Goal: Communication & Community: Ask a question

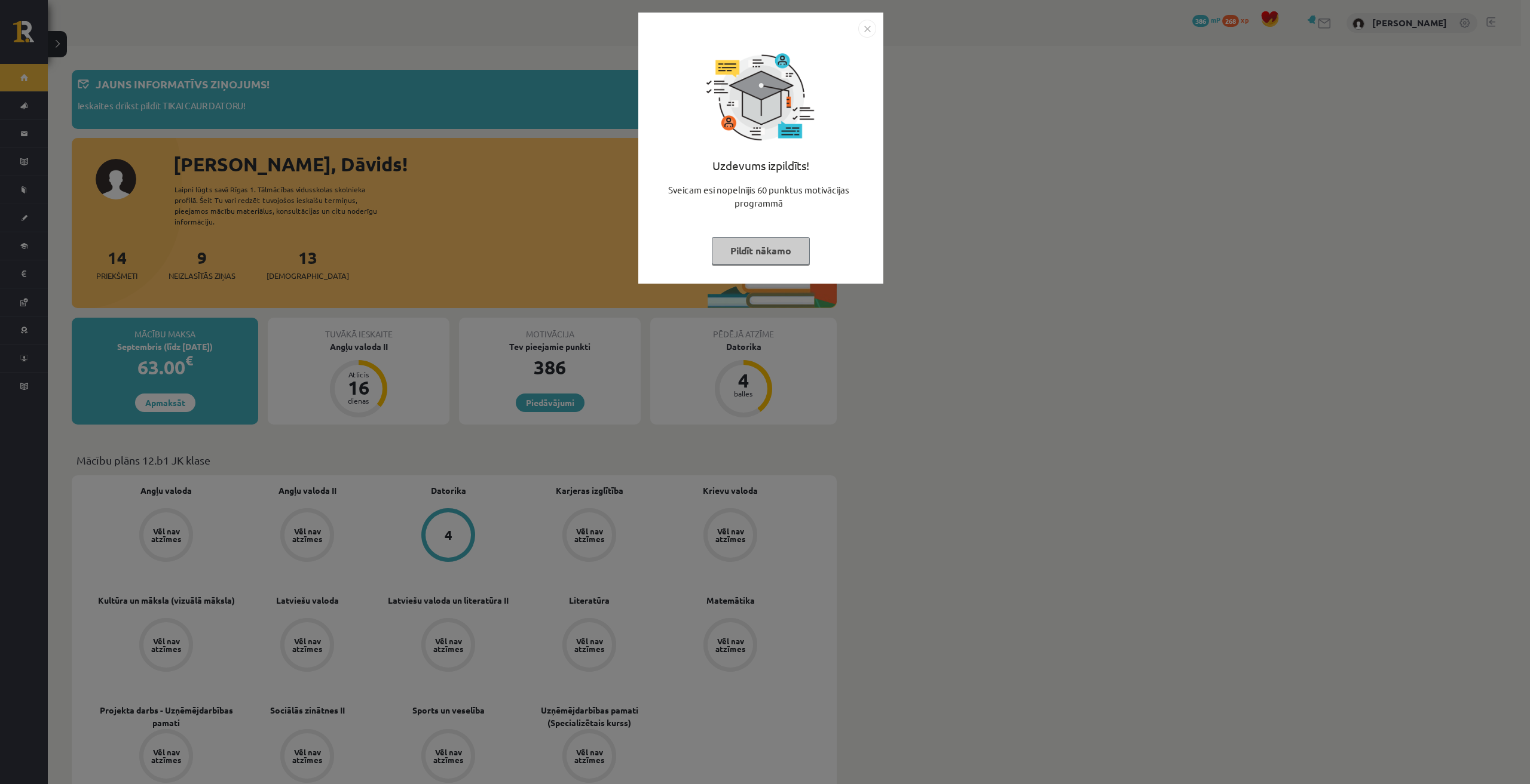
click at [765, 252] on button "Pildīt nākamo" at bounding box center [761, 250] width 98 height 27
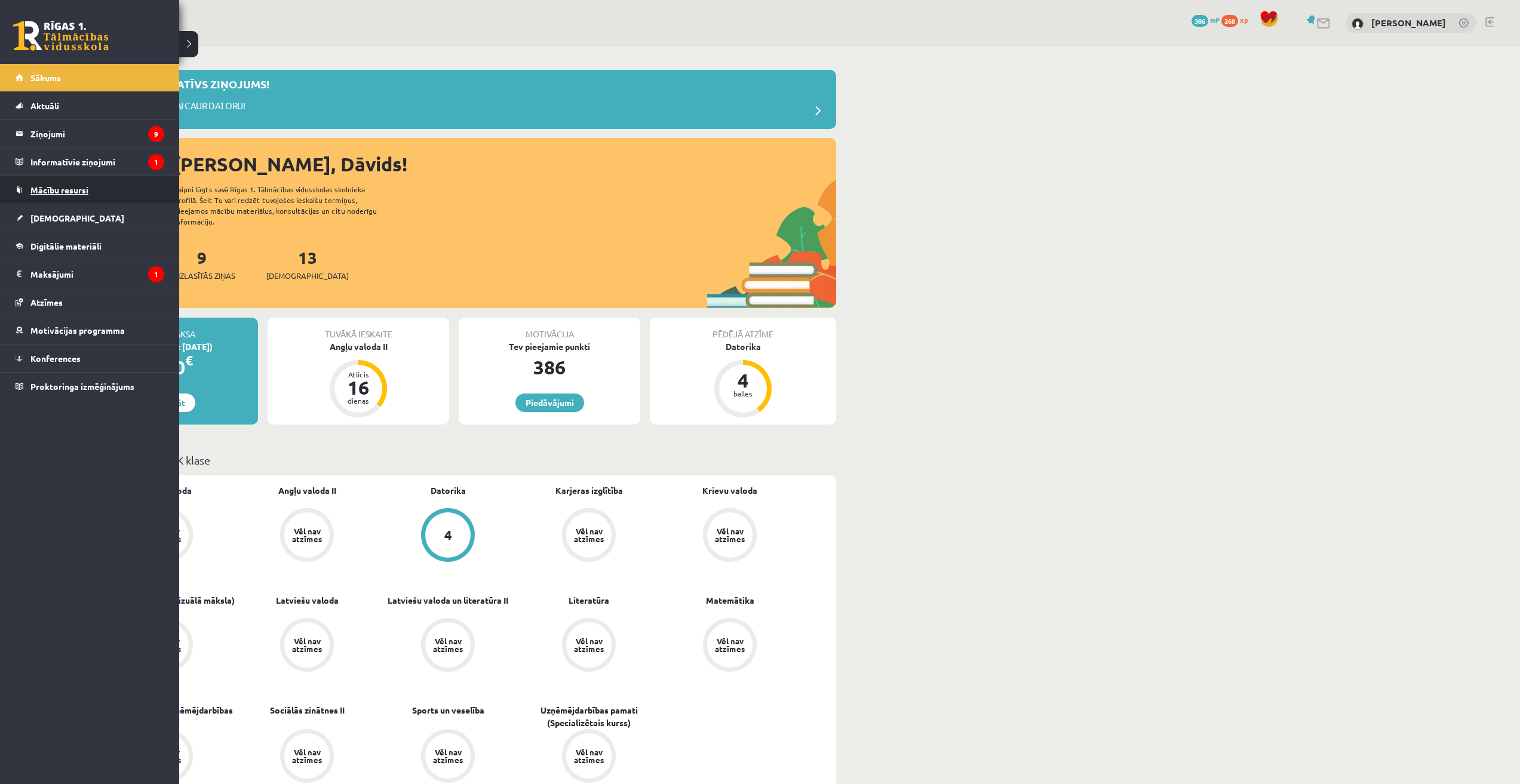
click at [28, 188] on link "Mācību resursi" at bounding box center [90, 190] width 149 height 27
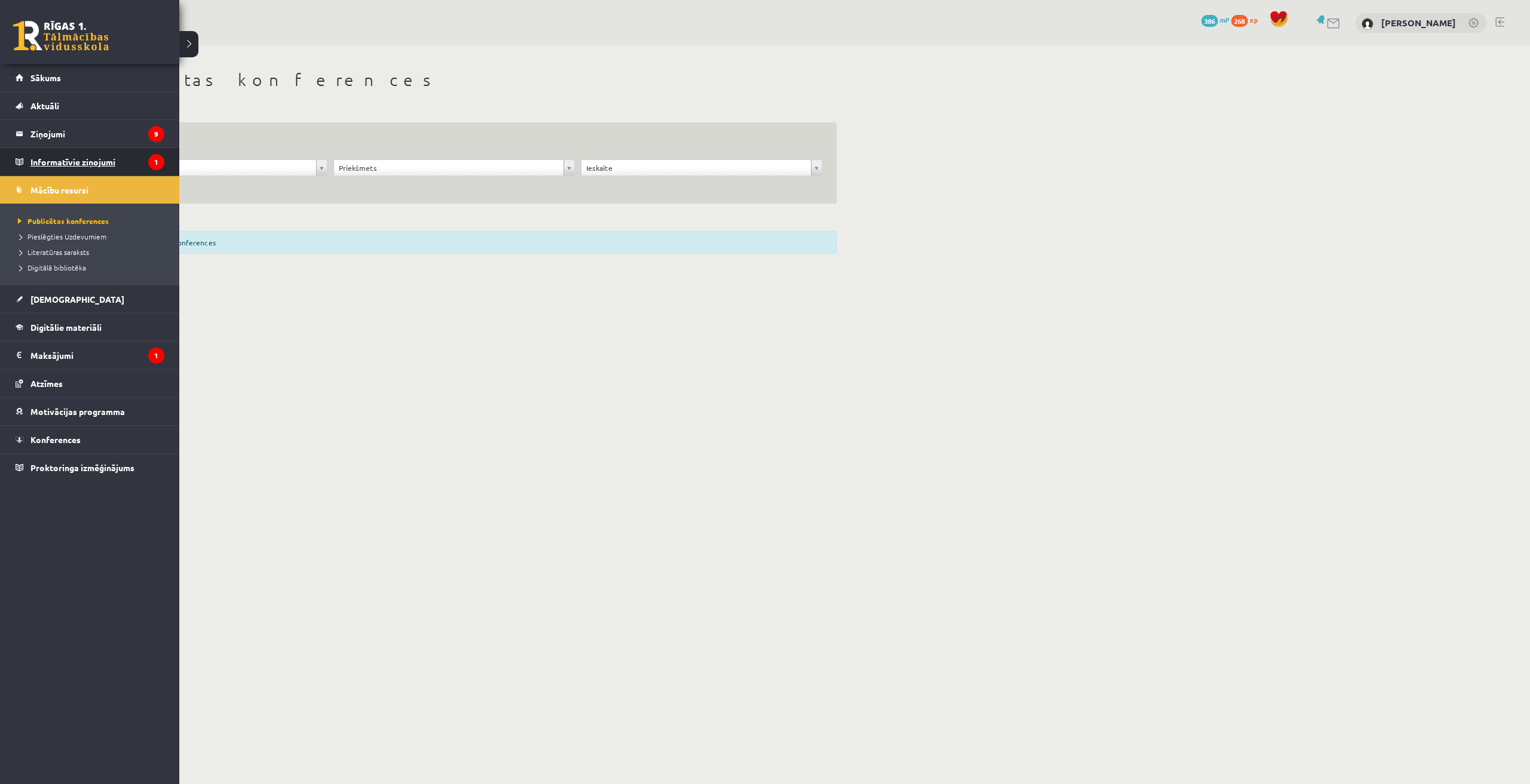
click at [43, 157] on legend "Informatīvie ziņojumi 1" at bounding box center [97, 161] width 134 height 27
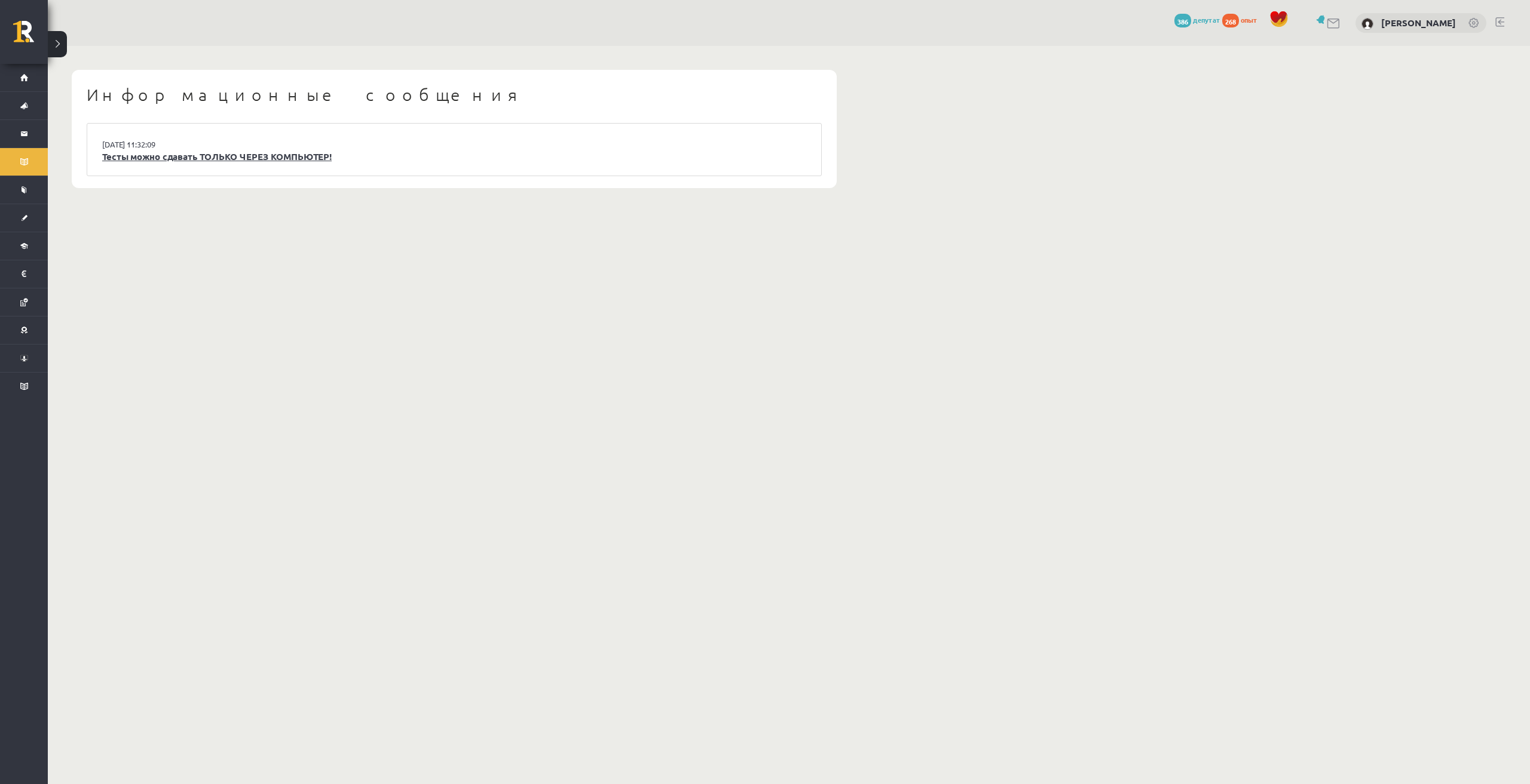
click at [303, 160] on font "Тесты можно сдавать ТОЛЬКО ЧЕРЕЗ КОМПЬЮТЕР!" at bounding box center [217, 156] width 229 height 12
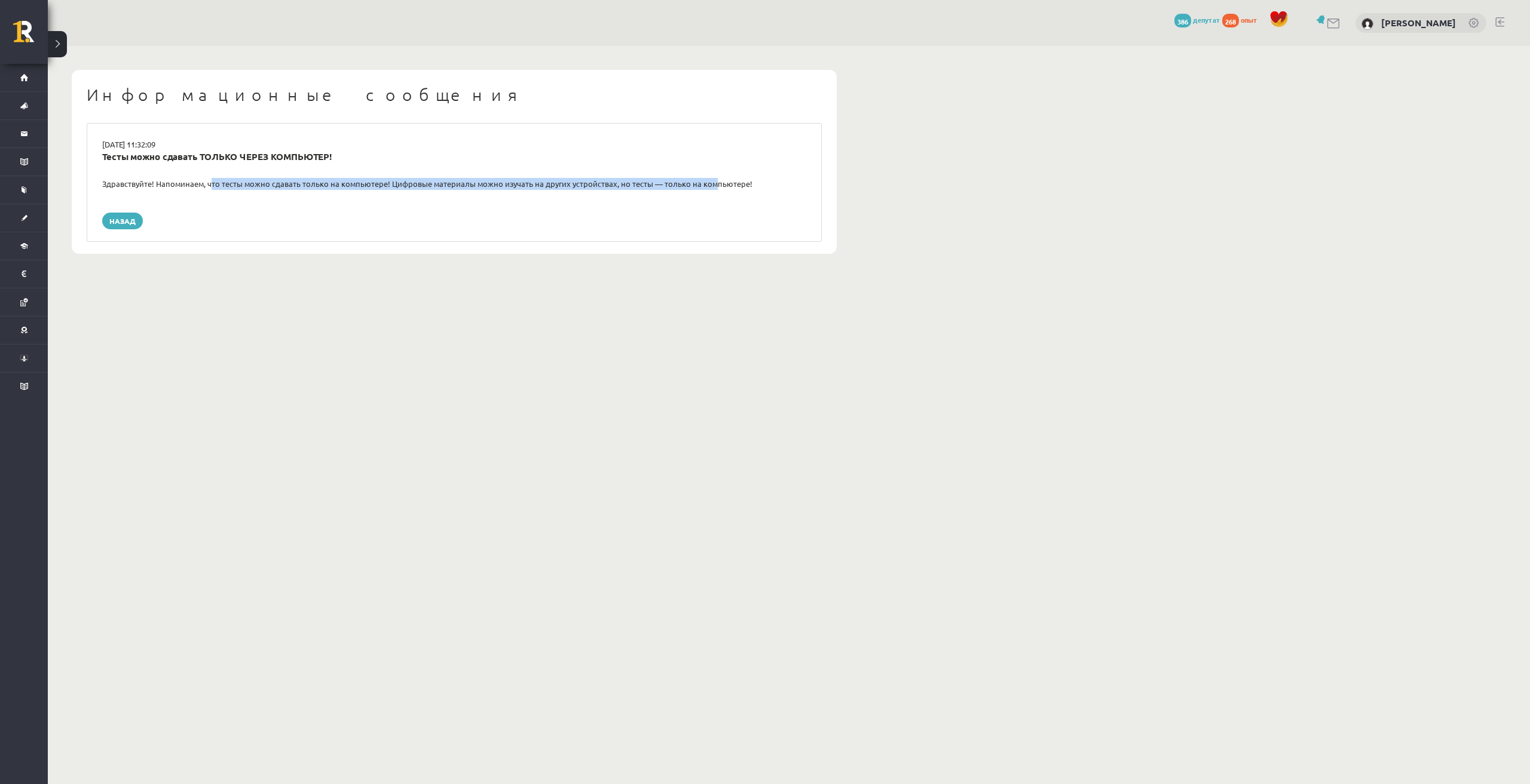
drag, startPoint x: 209, startPoint y: 186, endPoint x: 704, endPoint y: 187, distance: 495.0
click at [704, 187] on font "Здравствуйте! Напоминаем, что тесты можно сдавать только на компьютере! Цифровы…" at bounding box center [428, 184] width 650 height 10
click at [120, 220] on font "Назад" at bounding box center [122, 220] width 26 height 10
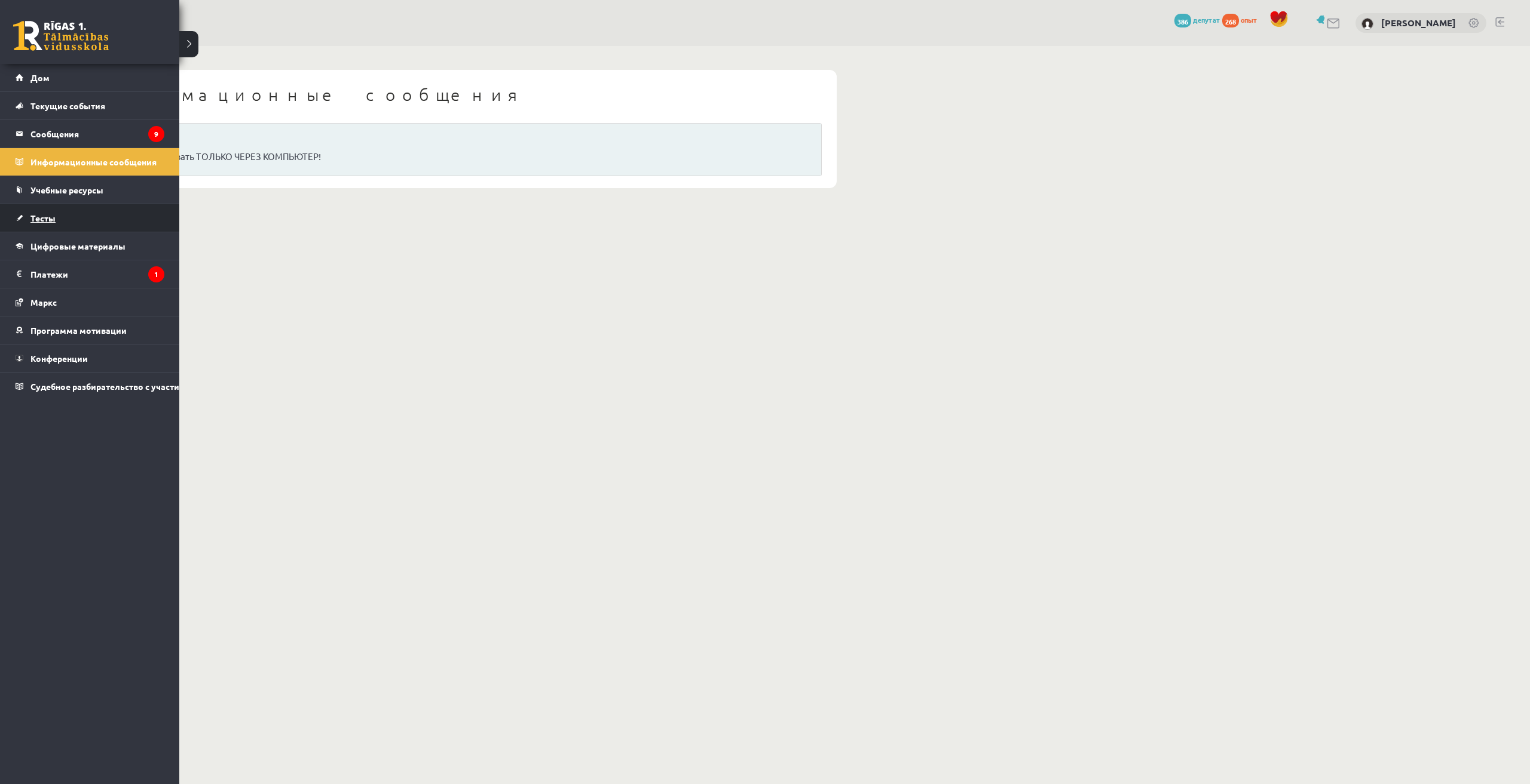
click at [52, 218] on font "Тесты" at bounding box center [43, 218] width 25 height 10
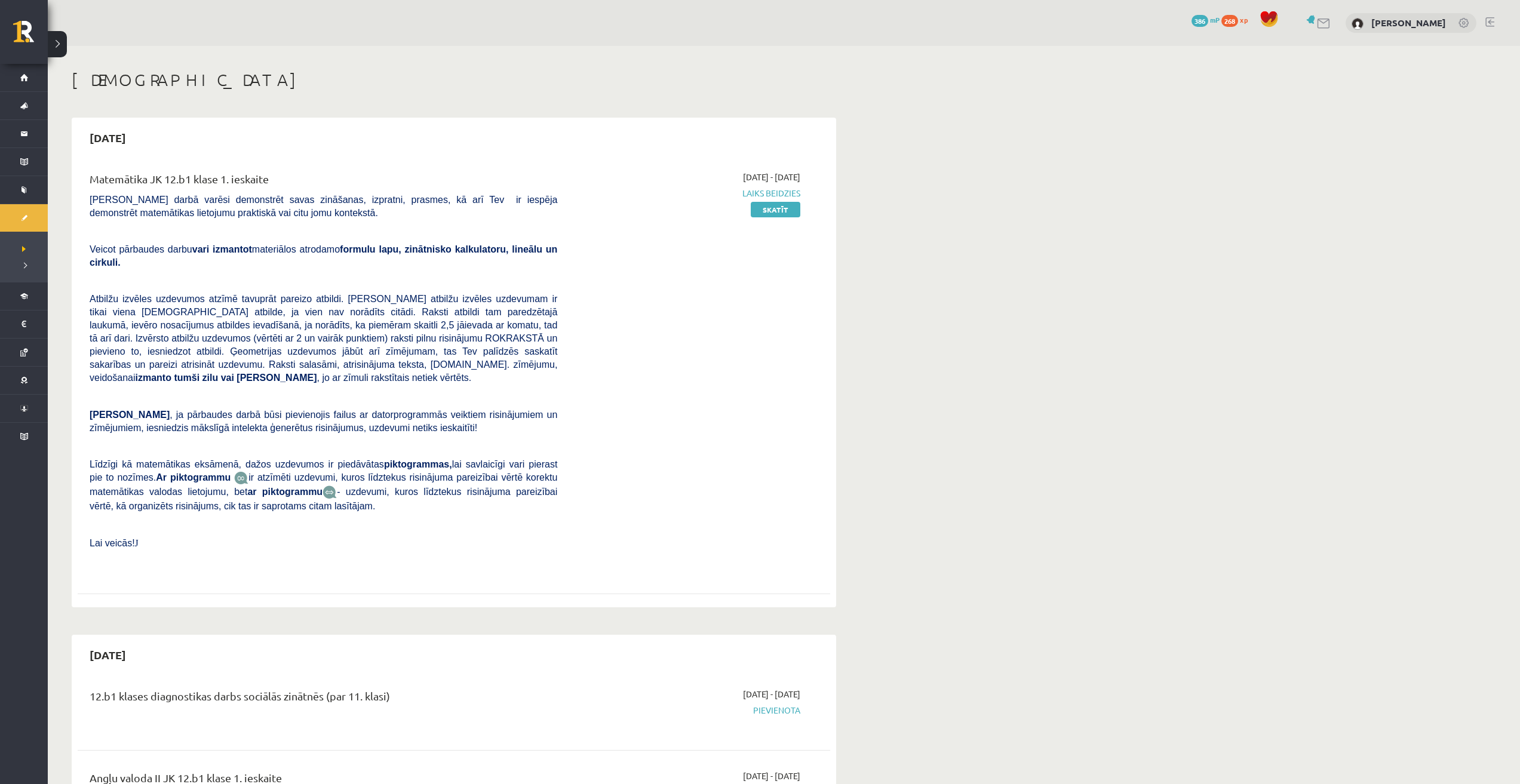
drag, startPoint x: 271, startPoint y: 178, endPoint x: 93, endPoint y: 186, distance: 178.2
click at [93, 186] on div "Matemātika JK 12.b1 klase 1. ieskaite" at bounding box center [323, 181] width 468 height 22
copy div "Matemātika JK 12.b1 klase 1. ieskaite"
click at [345, 131] on div "2025-09-15" at bounding box center [454, 137] width 753 height 28
click at [774, 207] on link "Skatīt" at bounding box center [775, 210] width 50 height 16
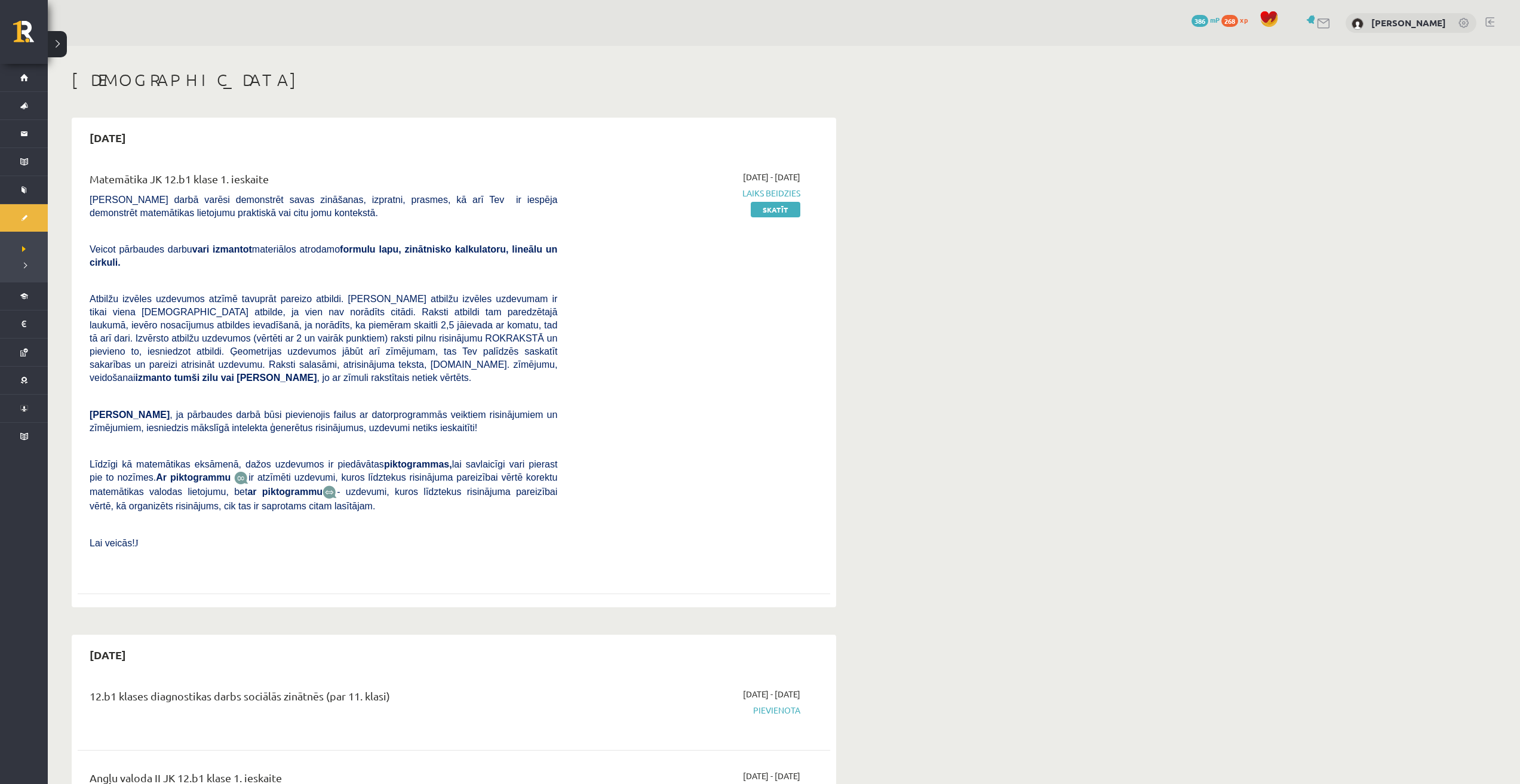
click at [765, 194] on span "Laiks beidzies" at bounding box center [688, 193] width 226 height 12
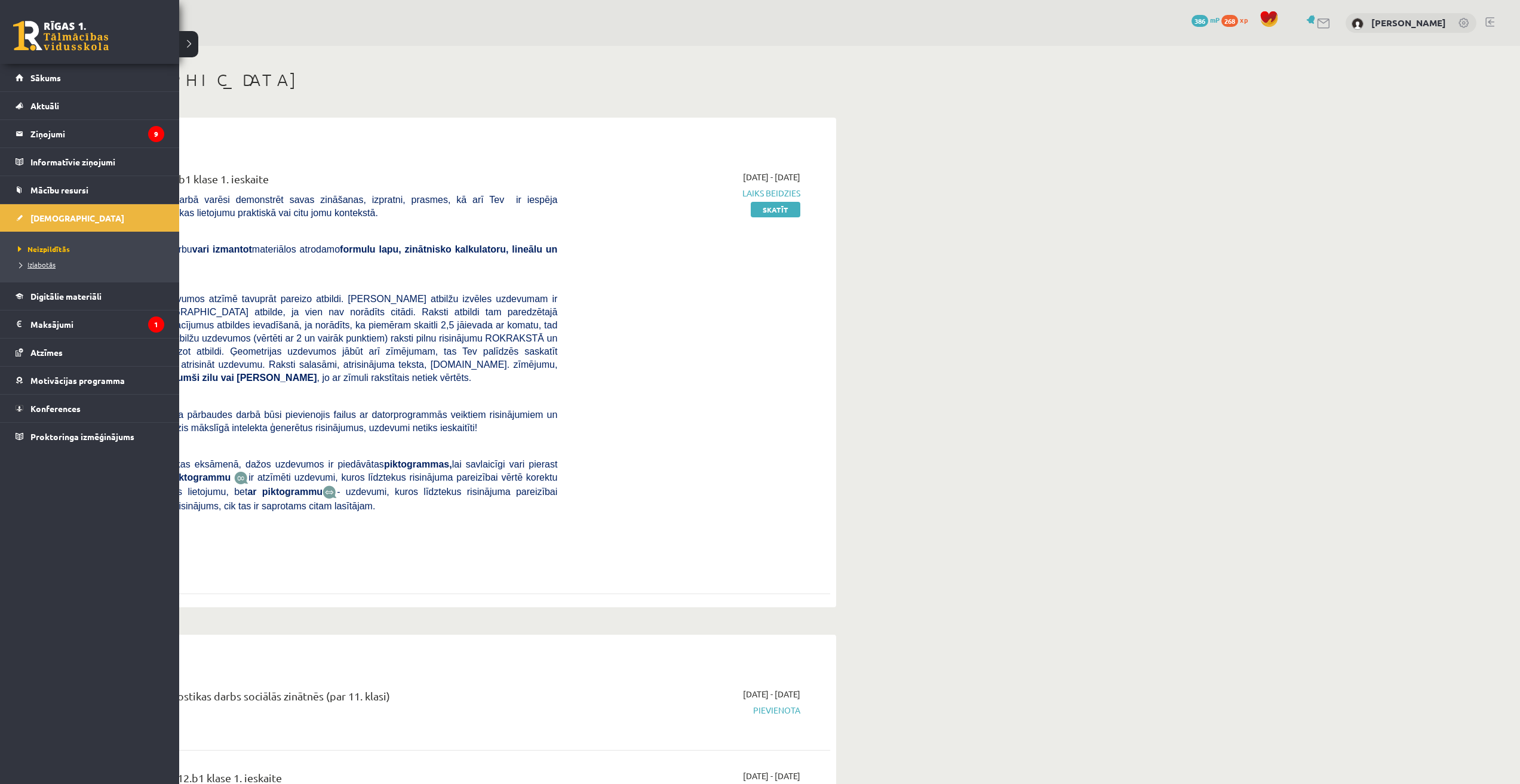
click at [39, 265] on span "Izlabotās" at bounding box center [35, 264] width 40 height 10
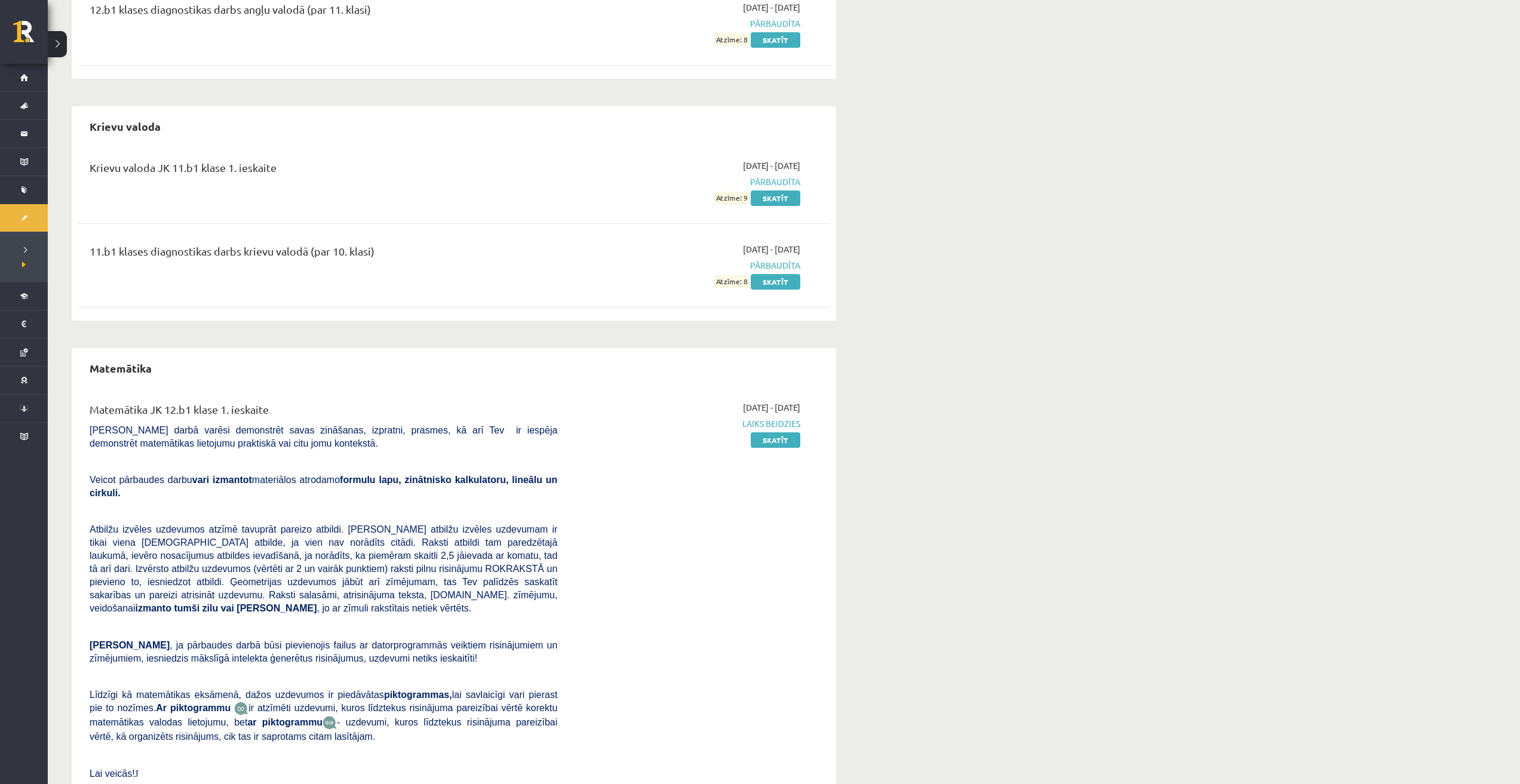
scroll to position [546, 0]
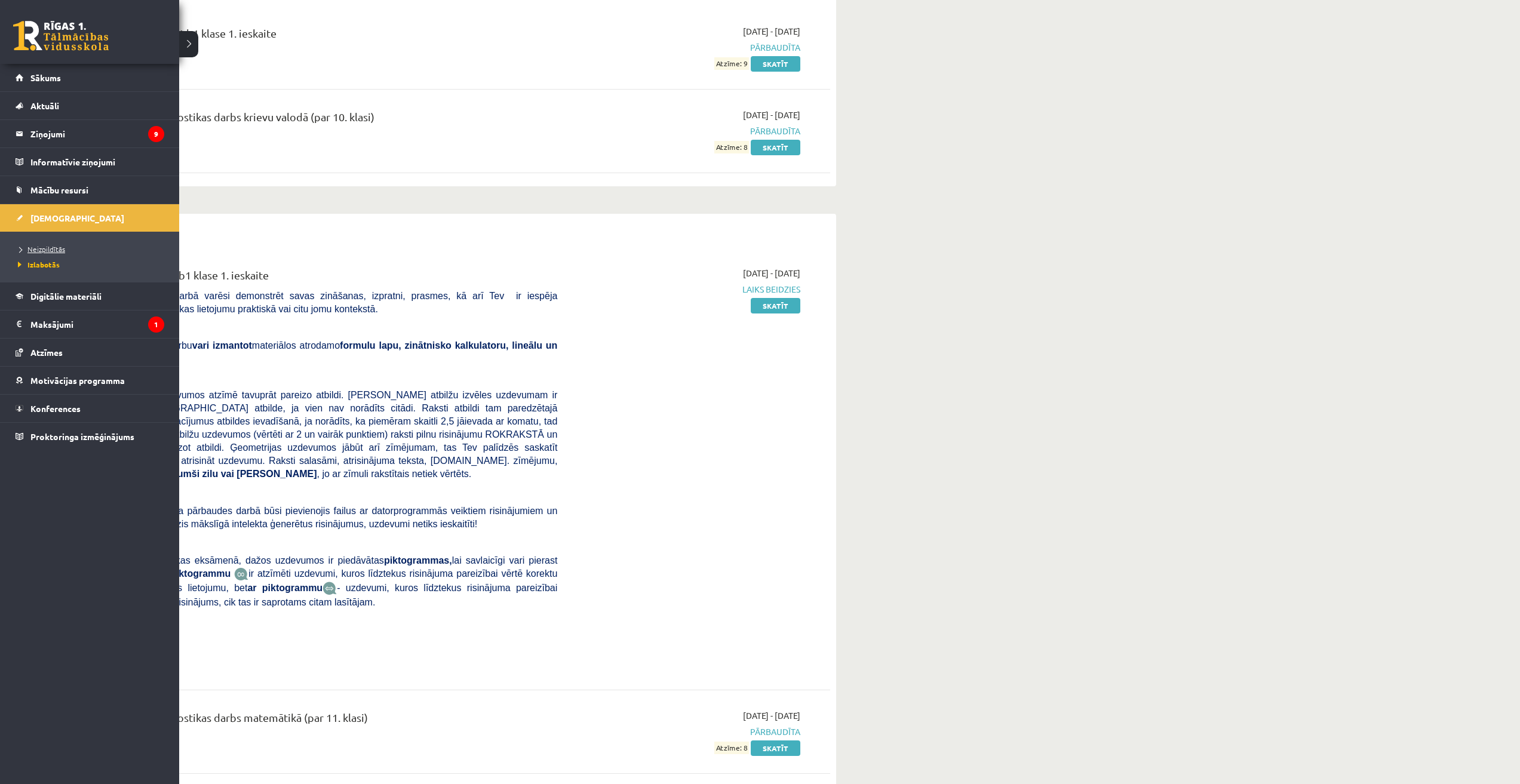
click at [59, 250] on span "Neizpildītās" at bounding box center [39, 249] width 50 height 10
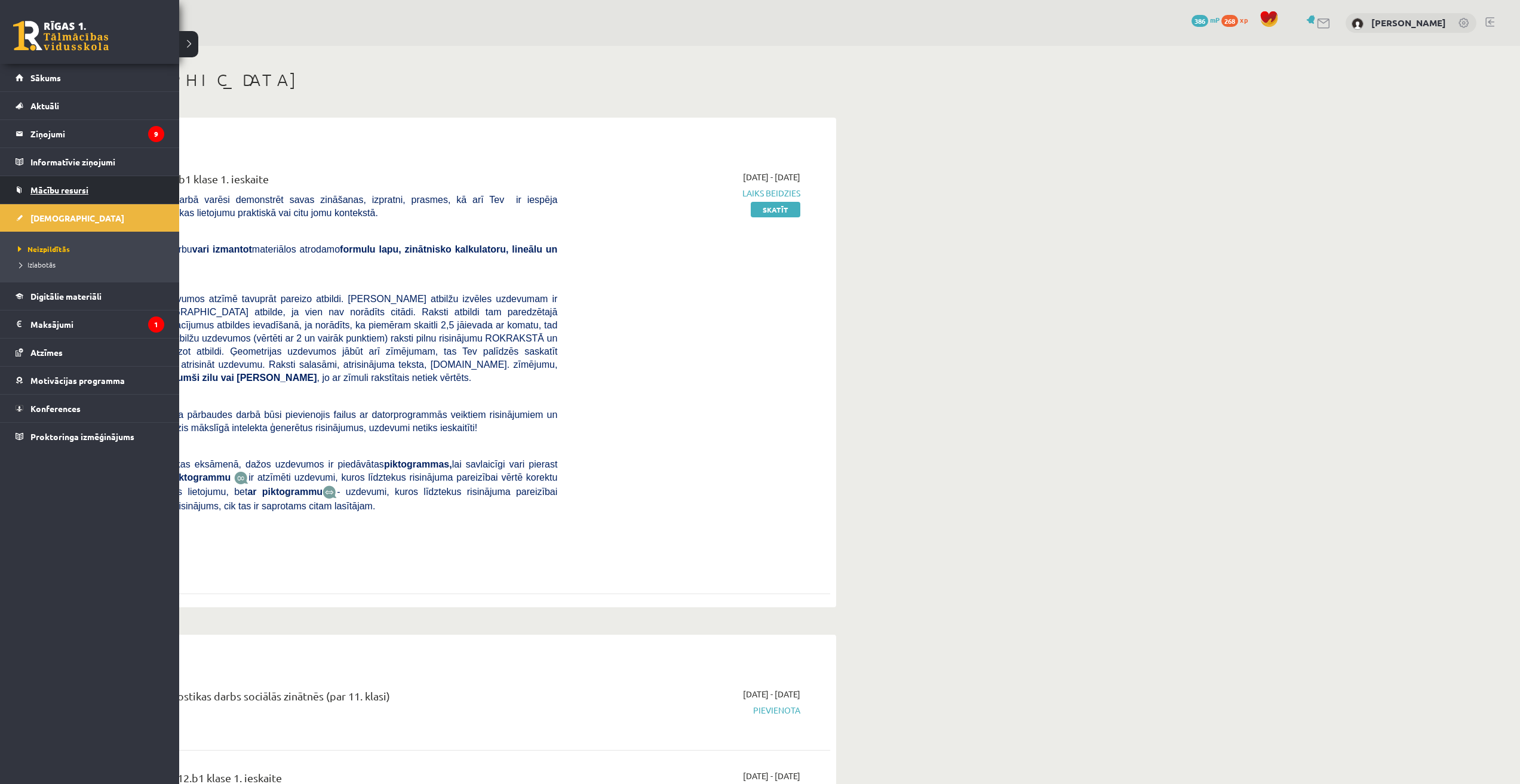
click at [59, 194] on span "Mācību resursi" at bounding box center [59, 190] width 58 height 10
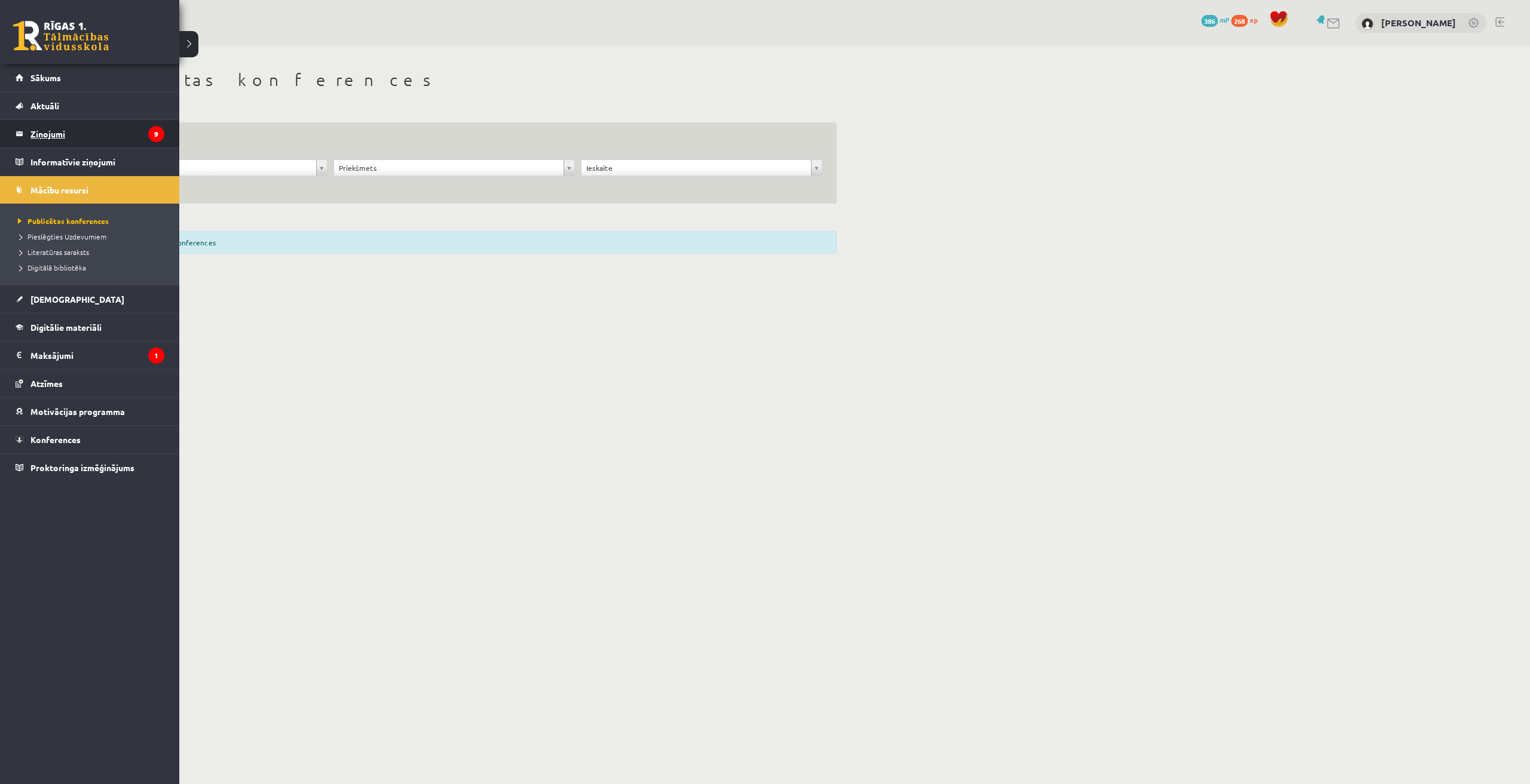
click at [61, 135] on legend "Ziņojumi 9" at bounding box center [97, 133] width 134 height 27
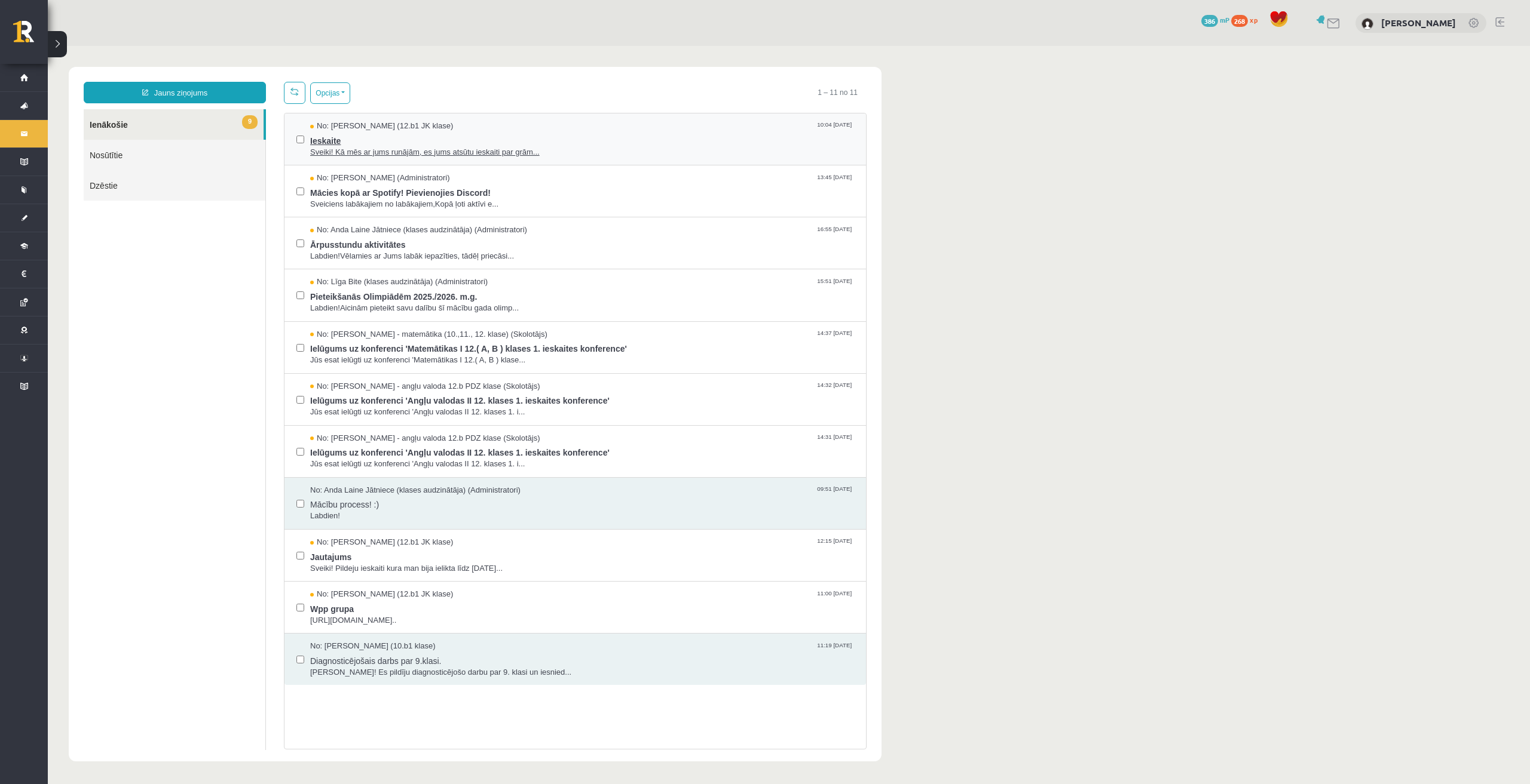
click at [392, 153] on span "Sveiki! Kā mēs ar jums runājām, es jums atsūtu ieskaiti par grām..." at bounding box center [582, 152] width 544 height 11
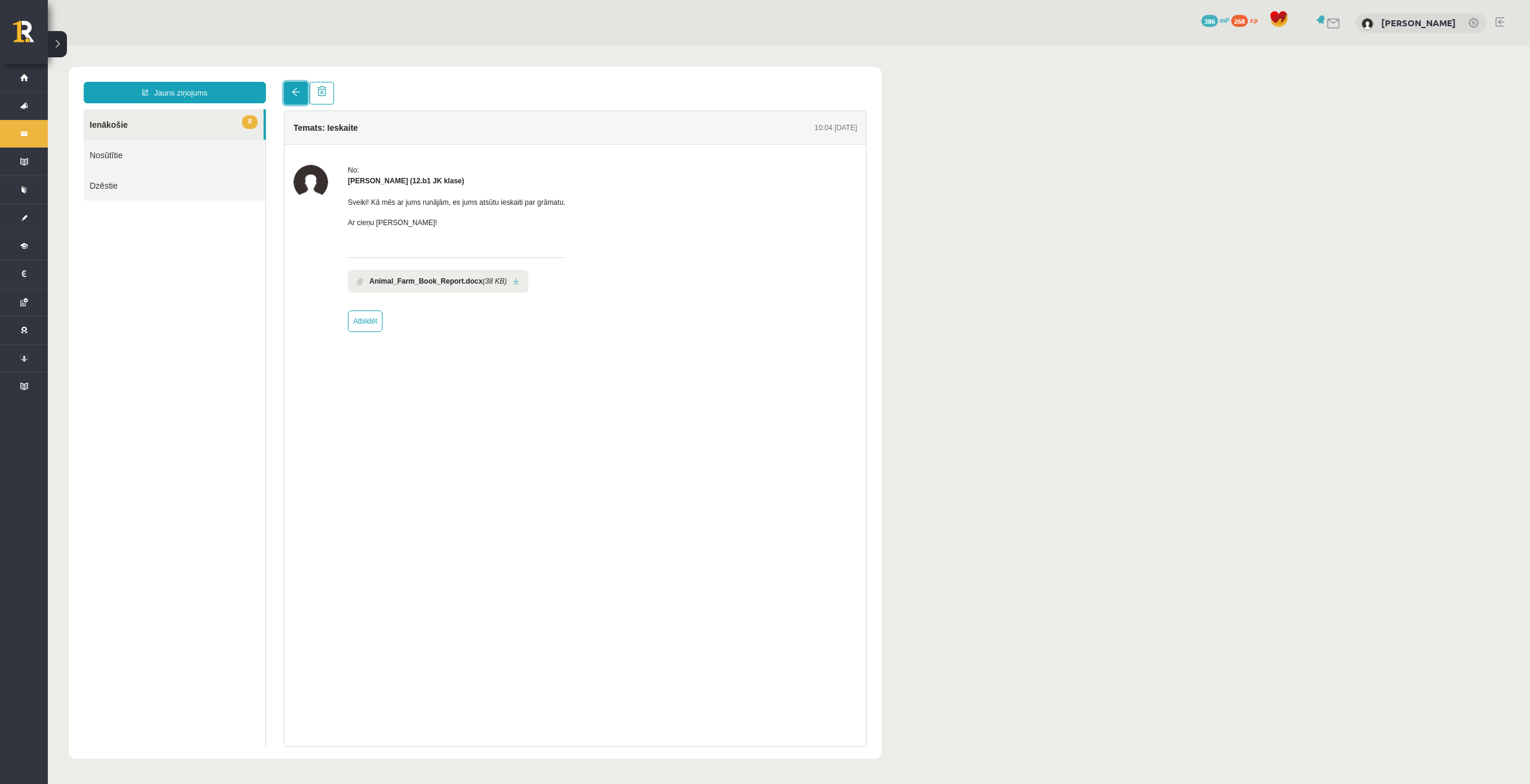
click at [288, 93] on link at bounding box center [296, 94] width 24 height 23
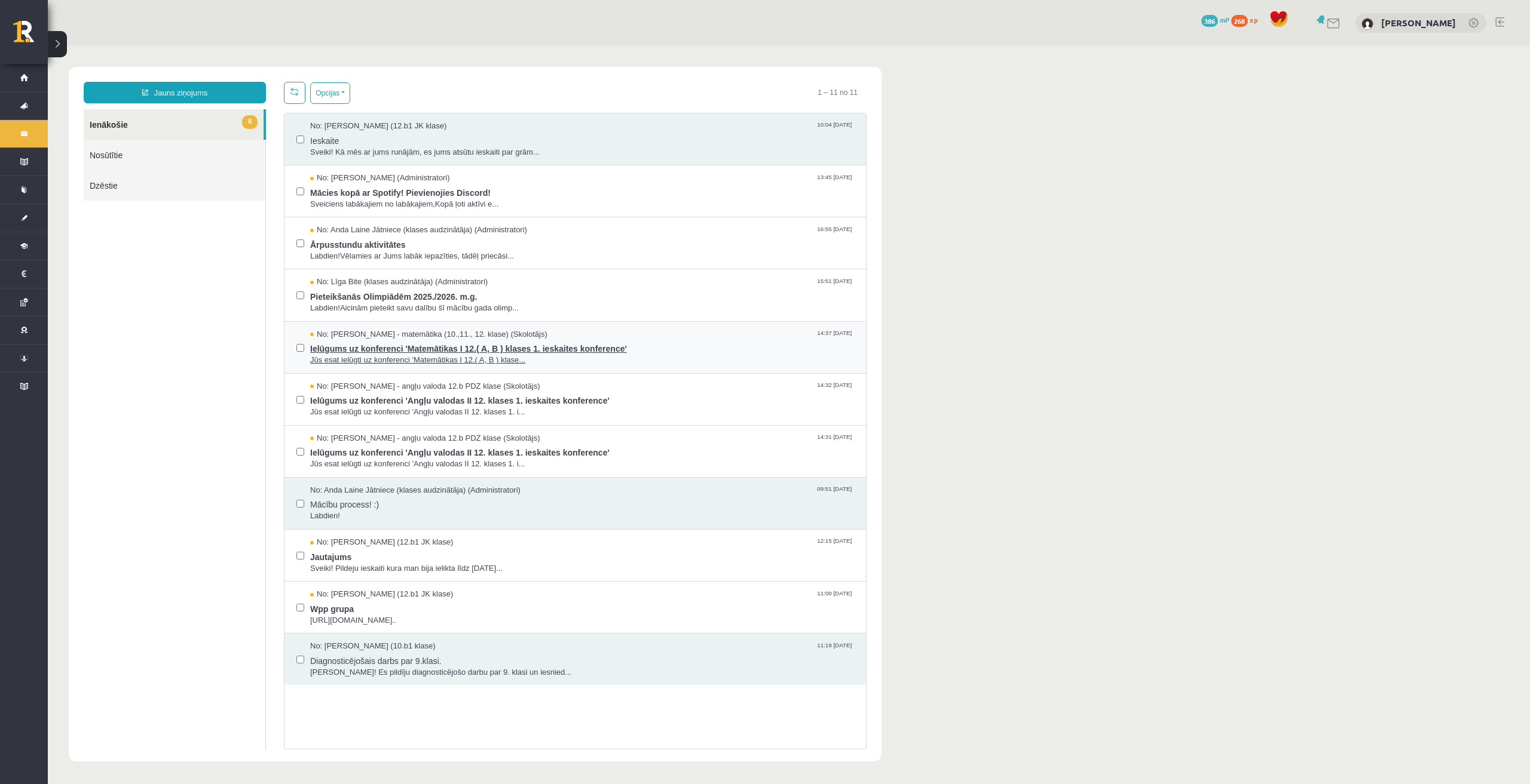
click at [414, 351] on span "Ielūgums uz konferenci 'Matemātikas I 12.( A, B ) klases 1. ieskaites konferenc…" at bounding box center [582, 347] width 544 height 15
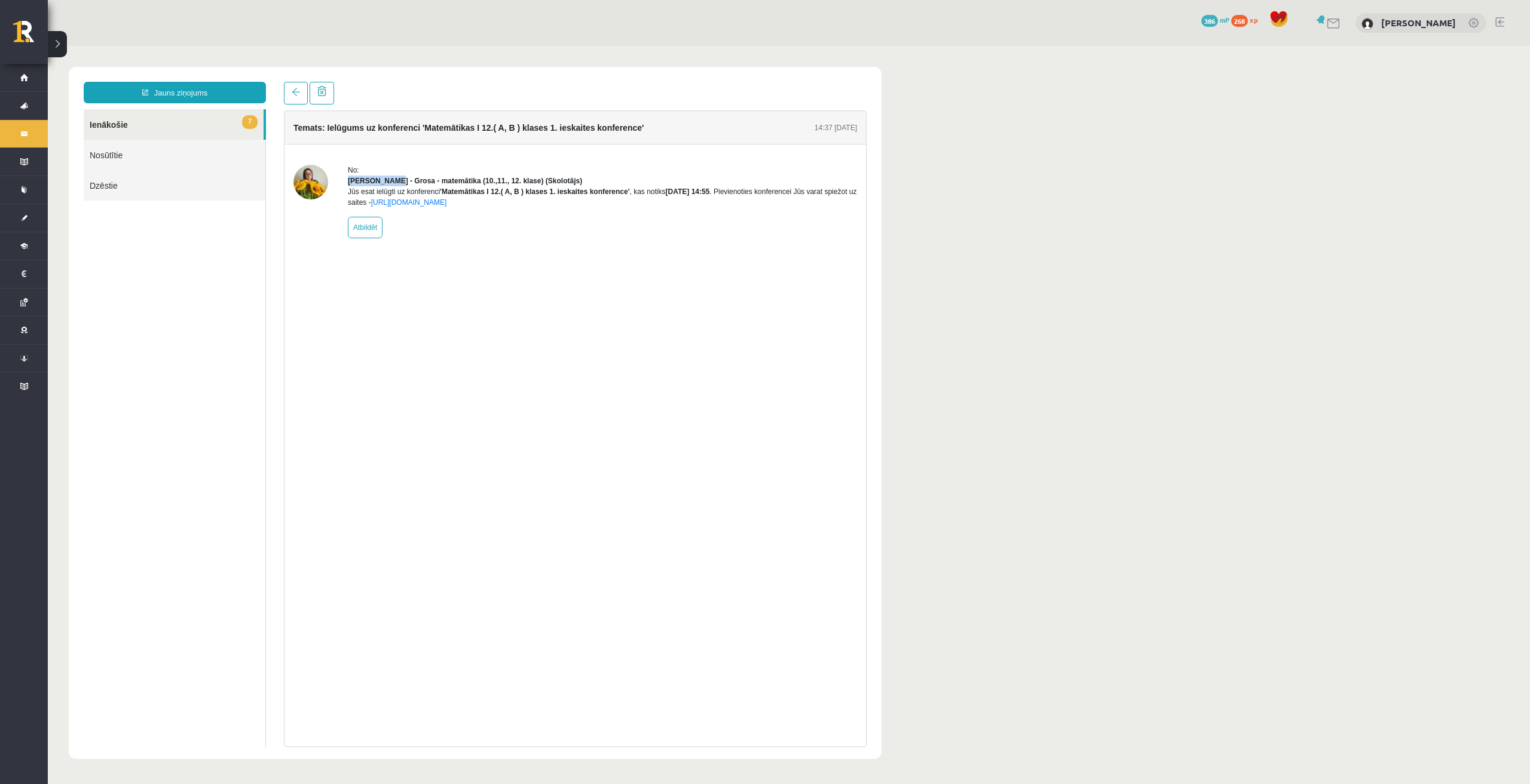
drag, startPoint x: 348, startPoint y: 182, endPoint x: 392, endPoint y: 184, distance: 44.0
click at [392, 184] on div "No: Laima Tukāne - Grosa - matemātika (10.,11., 12. klase) (Skolotājs) Jūs esat…" at bounding box center [575, 202] width 563 height 73
drag, startPoint x: 581, startPoint y: 205, endPoint x: 631, endPoint y: 206, distance: 50.0
click at [626, 196] on b "'Matemātikas I 12.( A, B ) klases 1. ieskaites konference'" at bounding box center [534, 192] width 190 height 9
drag, startPoint x: 347, startPoint y: 180, endPoint x: 393, endPoint y: 182, distance: 46.0
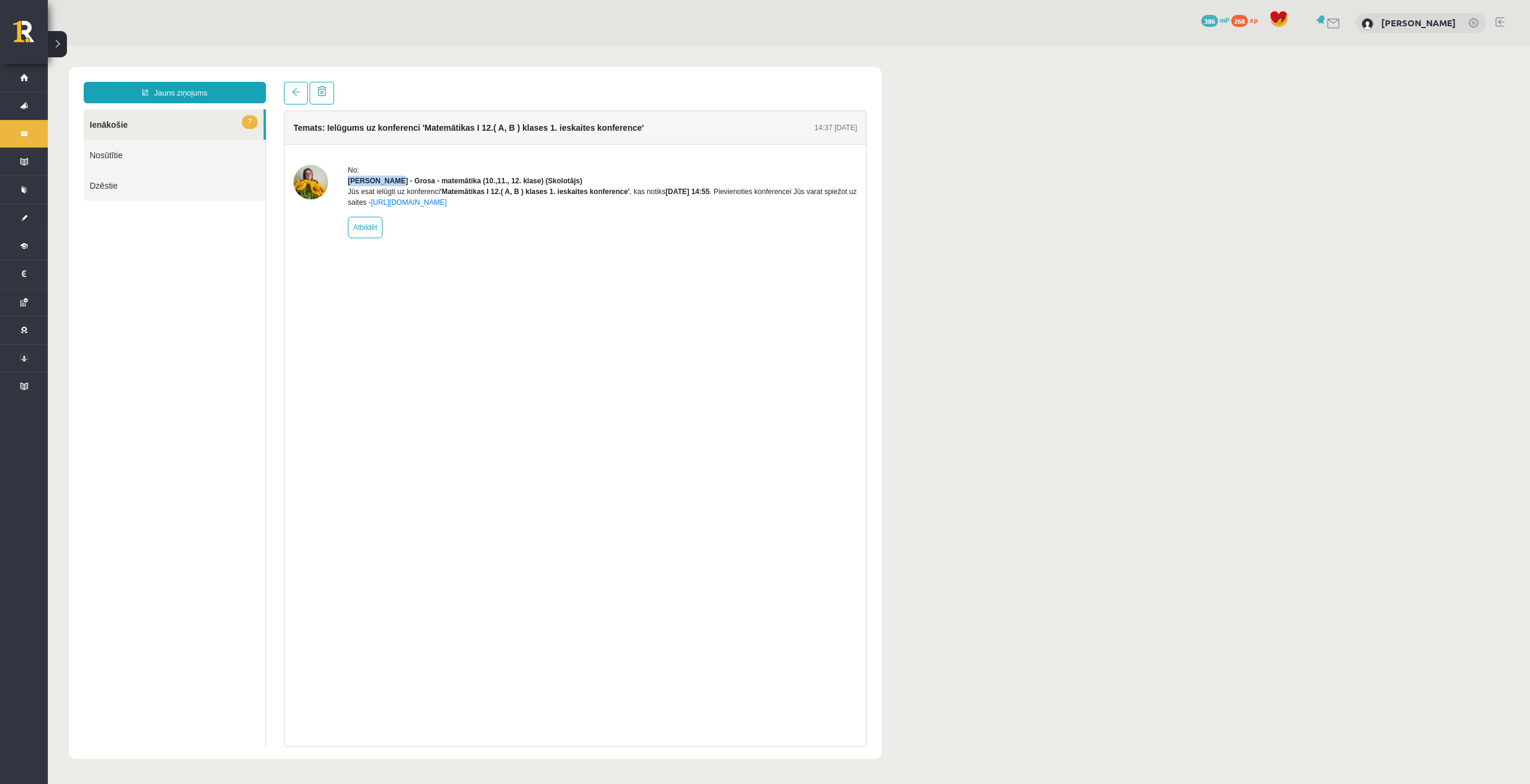
click at [393, 182] on div "No: Laima Tukāne - Grosa - matemātika (10.,11., 12. klase) (Skolotājs) Jūs esat…" at bounding box center [575, 202] width 563 height 73
copy strong "Laima Tukāne"
click at [203, 89] on link "Jauns ziņojums" at bounding box center [175, 93] width 182 height 22
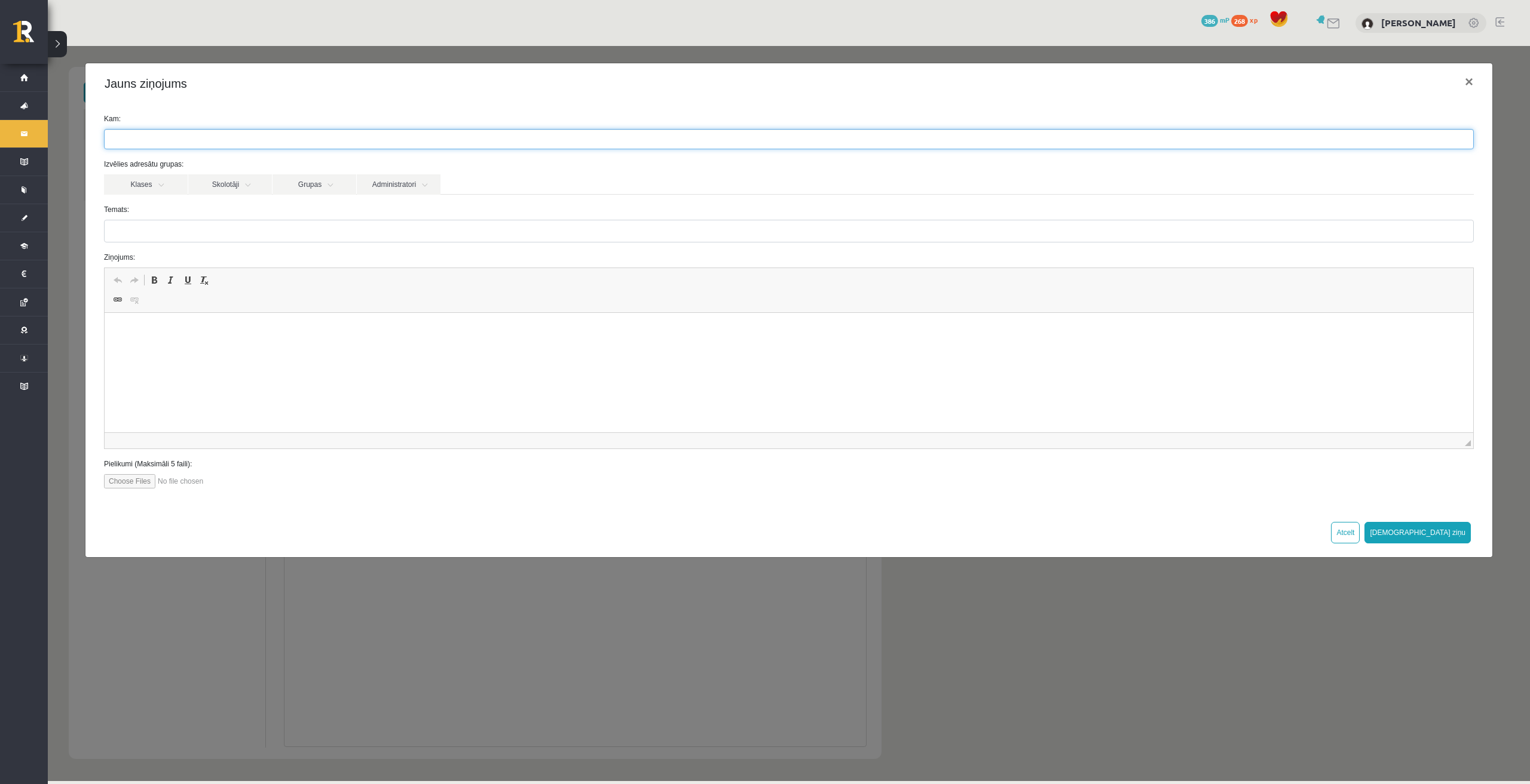
click at [165, 141] on ul at bounding box center [789, 139] width 1368 height 19
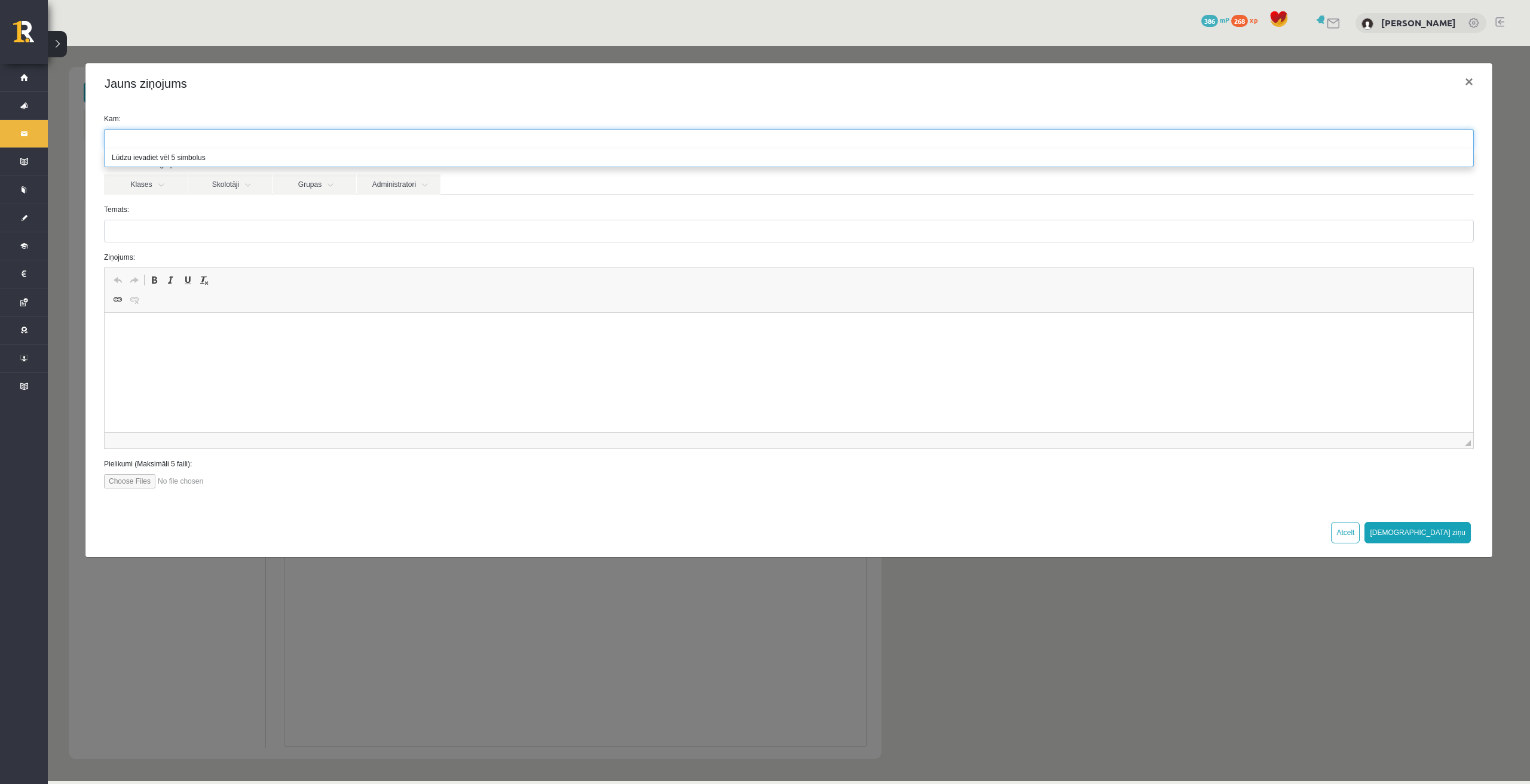
paste input "**********"
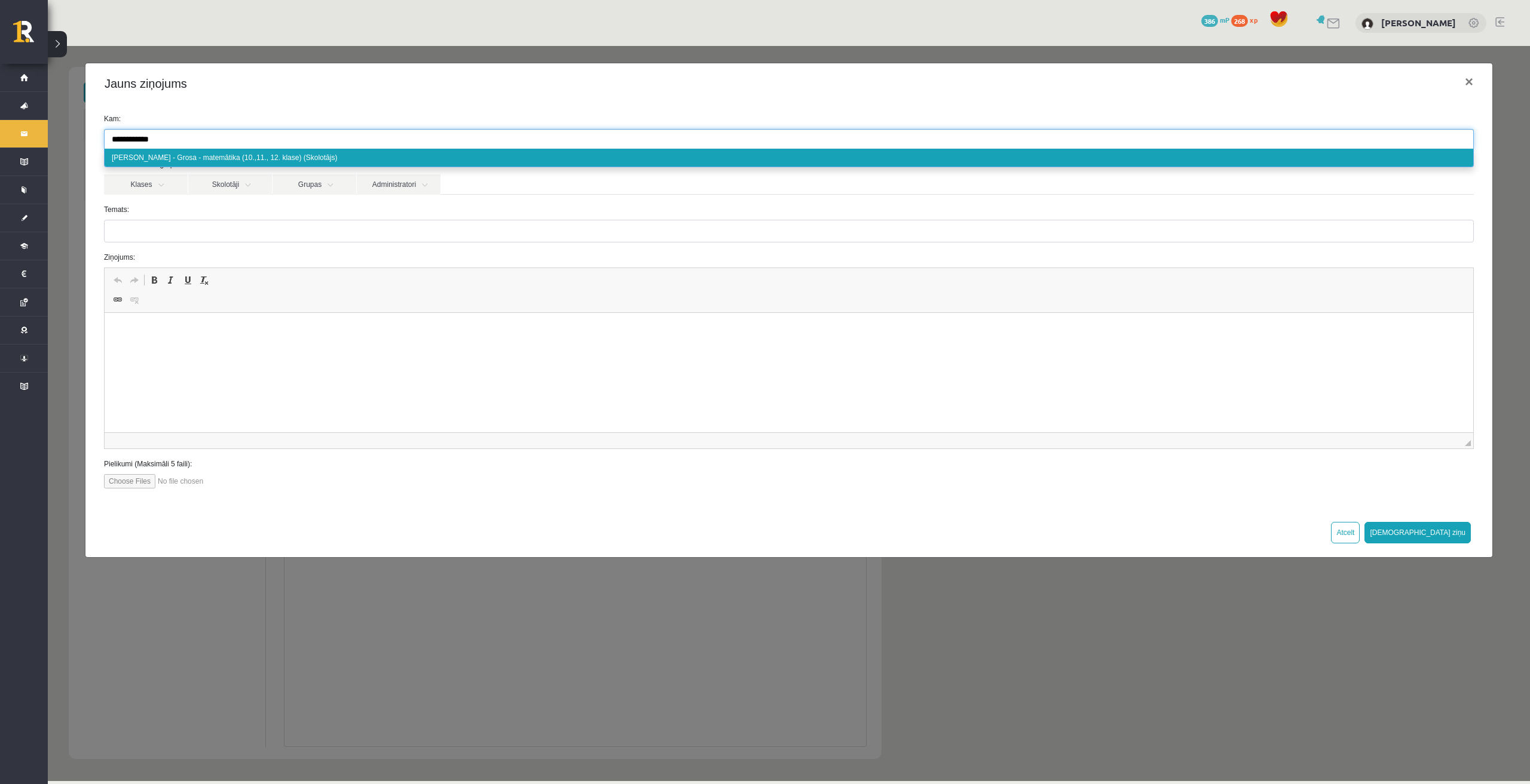
type input "**********"
select select "***"
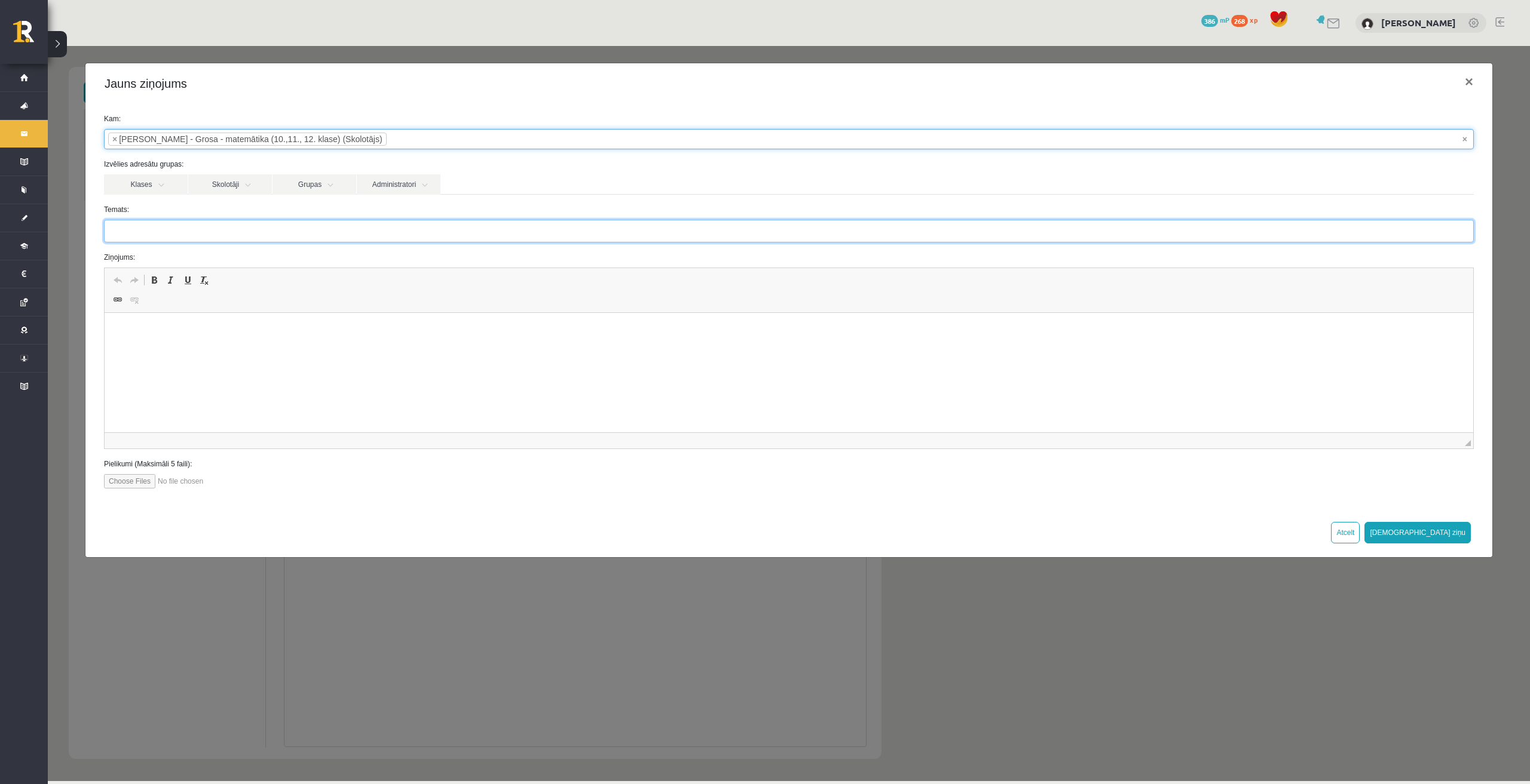
click at [141, 236] on input "Temats:" at bounding box center [789, 232] width 1369 height 23
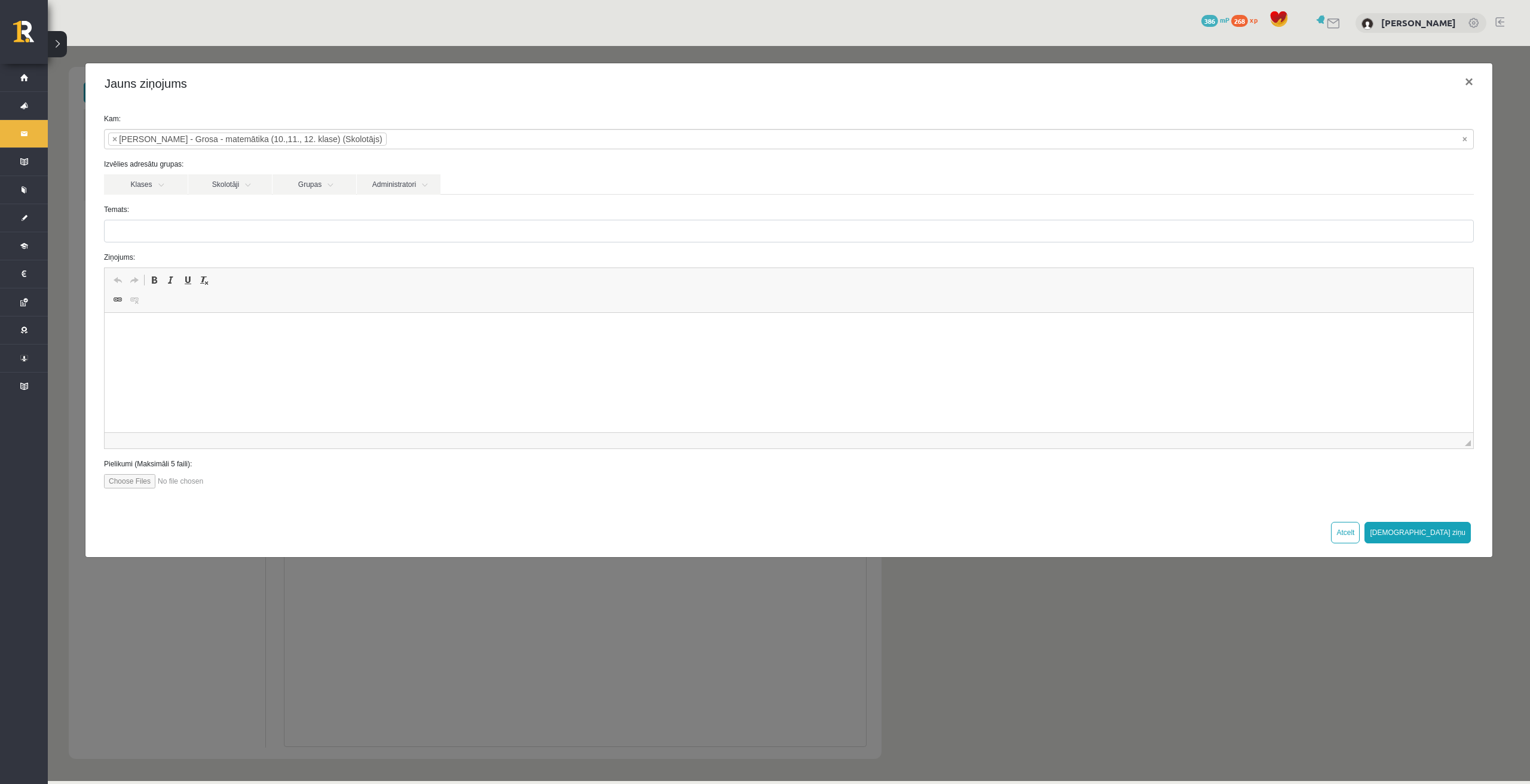
click at [157, 338] on html at bounding box center [789, 331] width 1368 height 37
click at [1467, 87] on button "×" at bounding box center [1468, 81] width 27 height 33
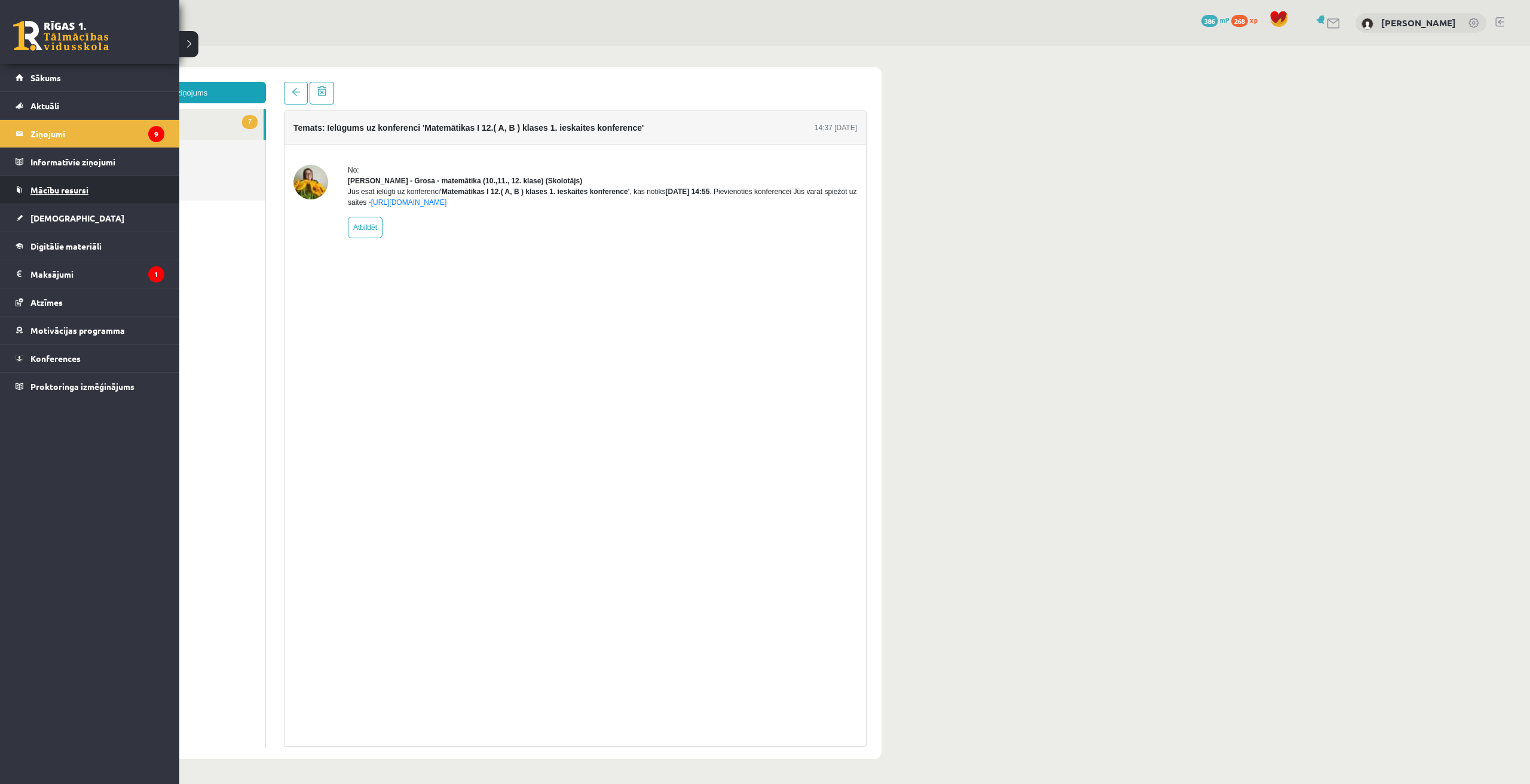
click at [25, 189] on link "Mācību resursi" at bounding box center [90, 190] width 149 height 27
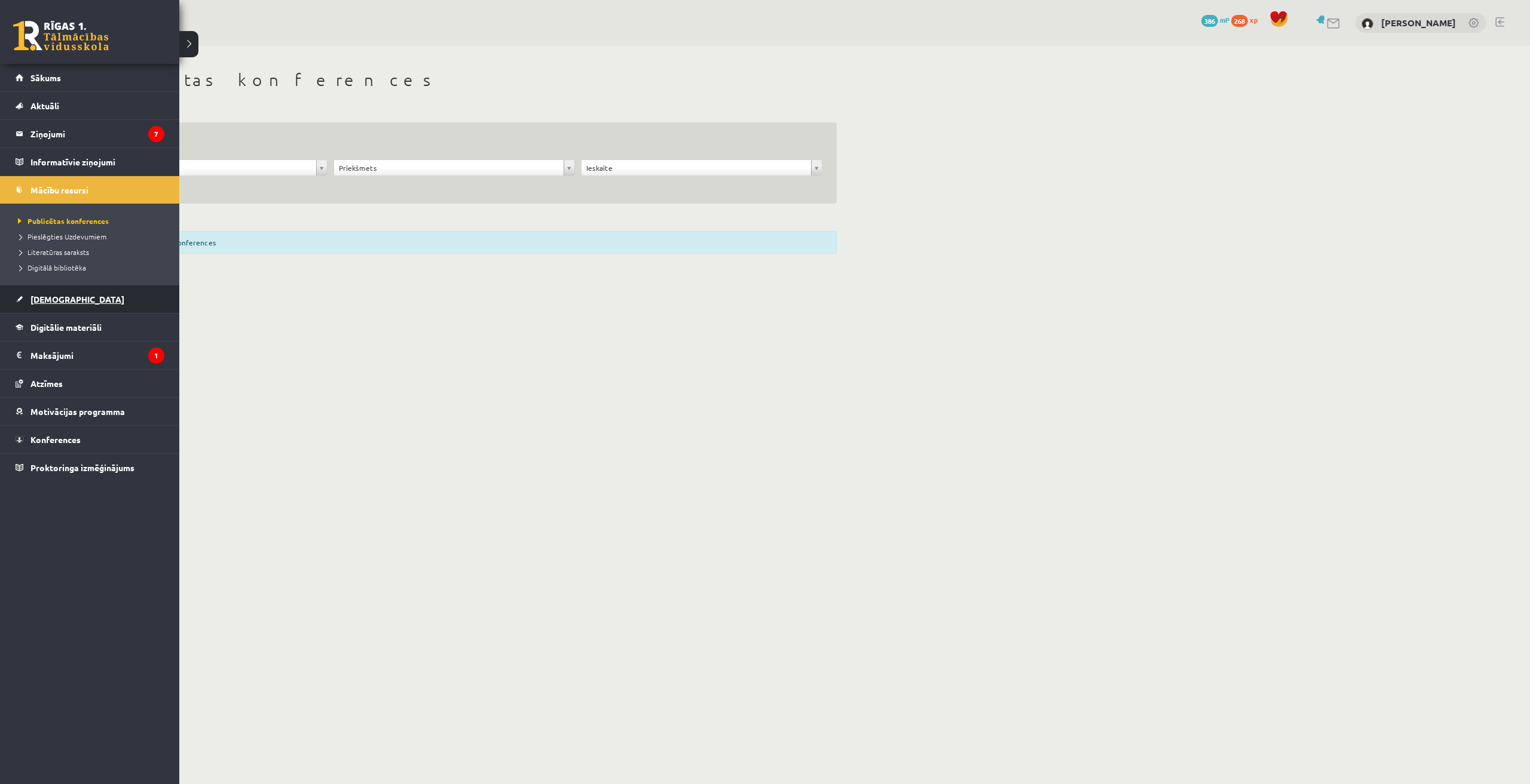
click at [63, 296] on span "[DEMOGRAPHIC_DATA]" at bounding box center [77, 299] width 94 height 10
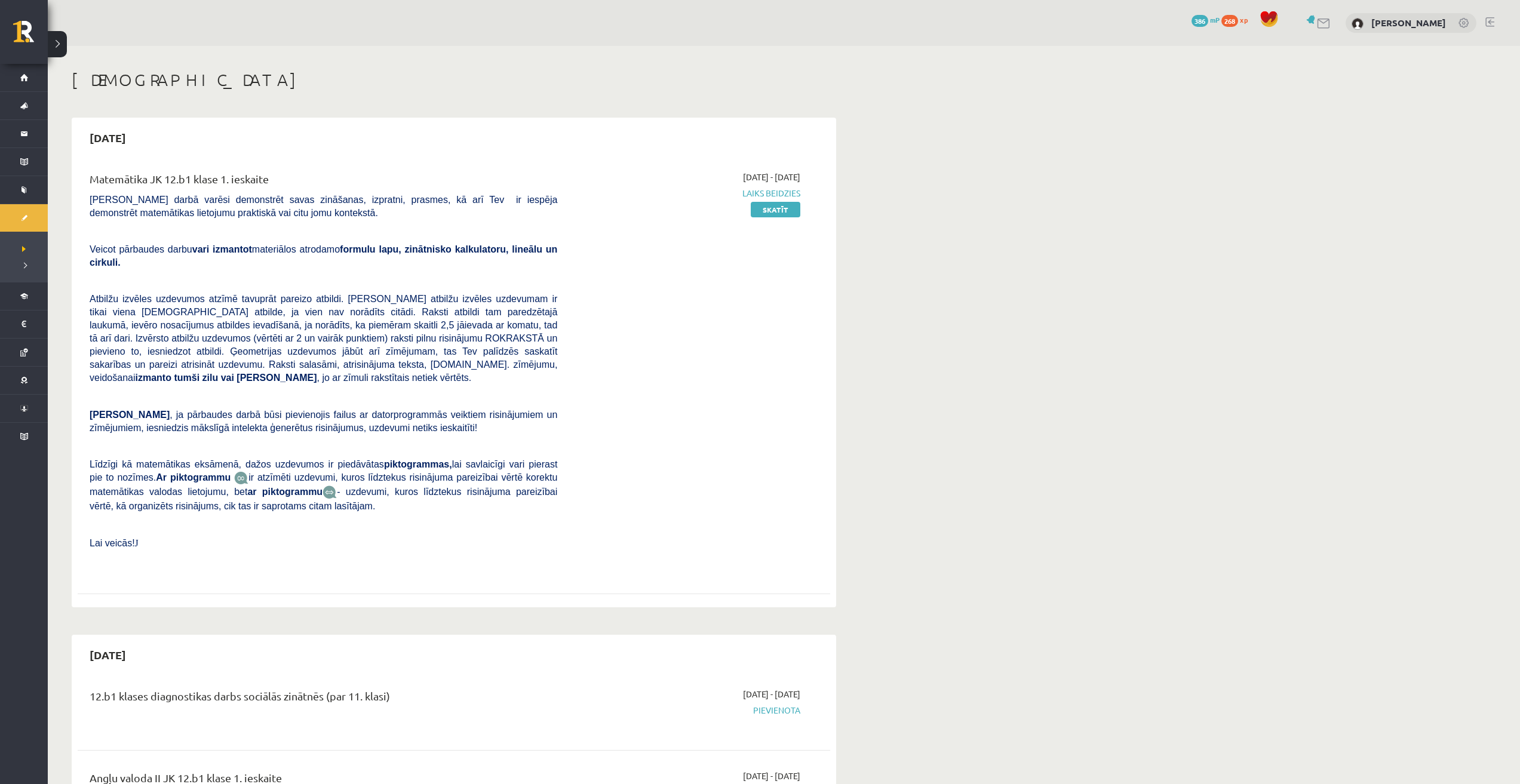
drag, startPoint x: 95, startPoint y: 178, endPoint x: 271, endPoint y: 169, distance: 176.2
click at [271, 169] on div "Matemātika JK 12.b1 klase 1. ieskaite Pārbaudes darbā varēsi demonstrēt savas z…" at bounding box center [454, 372] width 753 height 427
copy div "Matemātika JK 12.b1 klase 1. ieskaite"
click at [1331, 20] on link at bounding box center [1324, 24] width 14 height 10
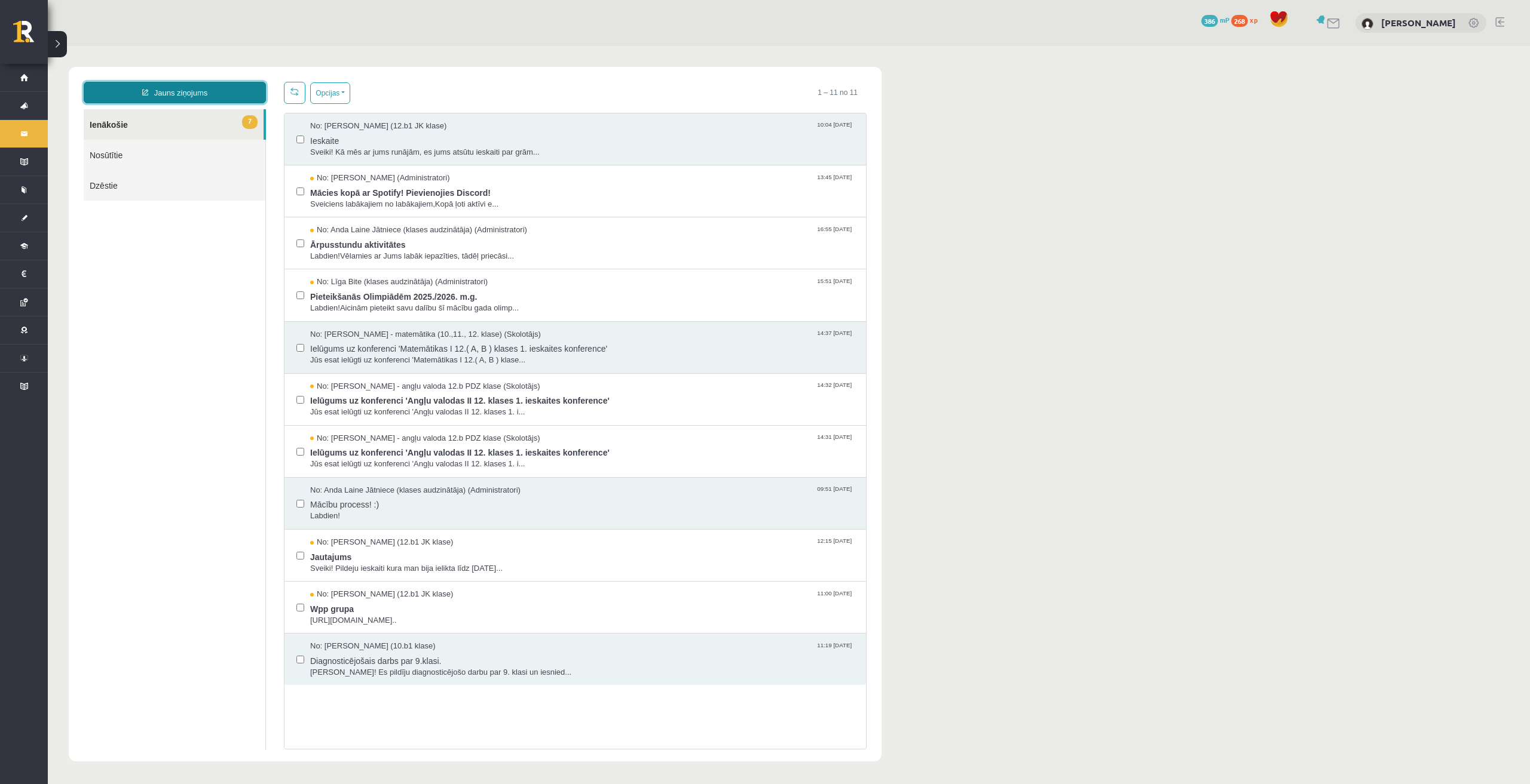
click at [210, 95] on link "Jauns ziņojums" at bounding box center [175, 93] width 182 height 22
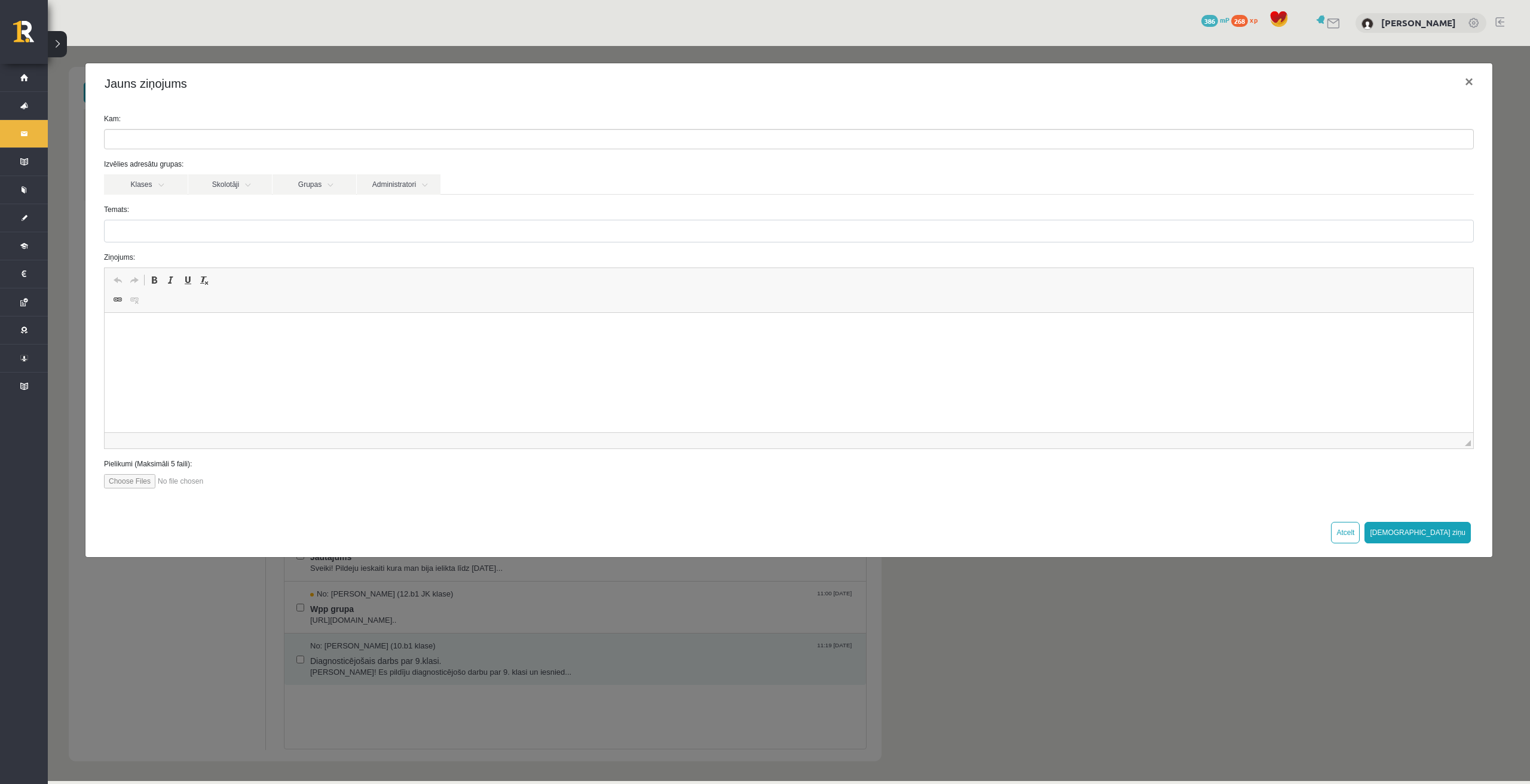
click at [170, 137] on ul at bounding box center [789, 139] width 1368 height 19
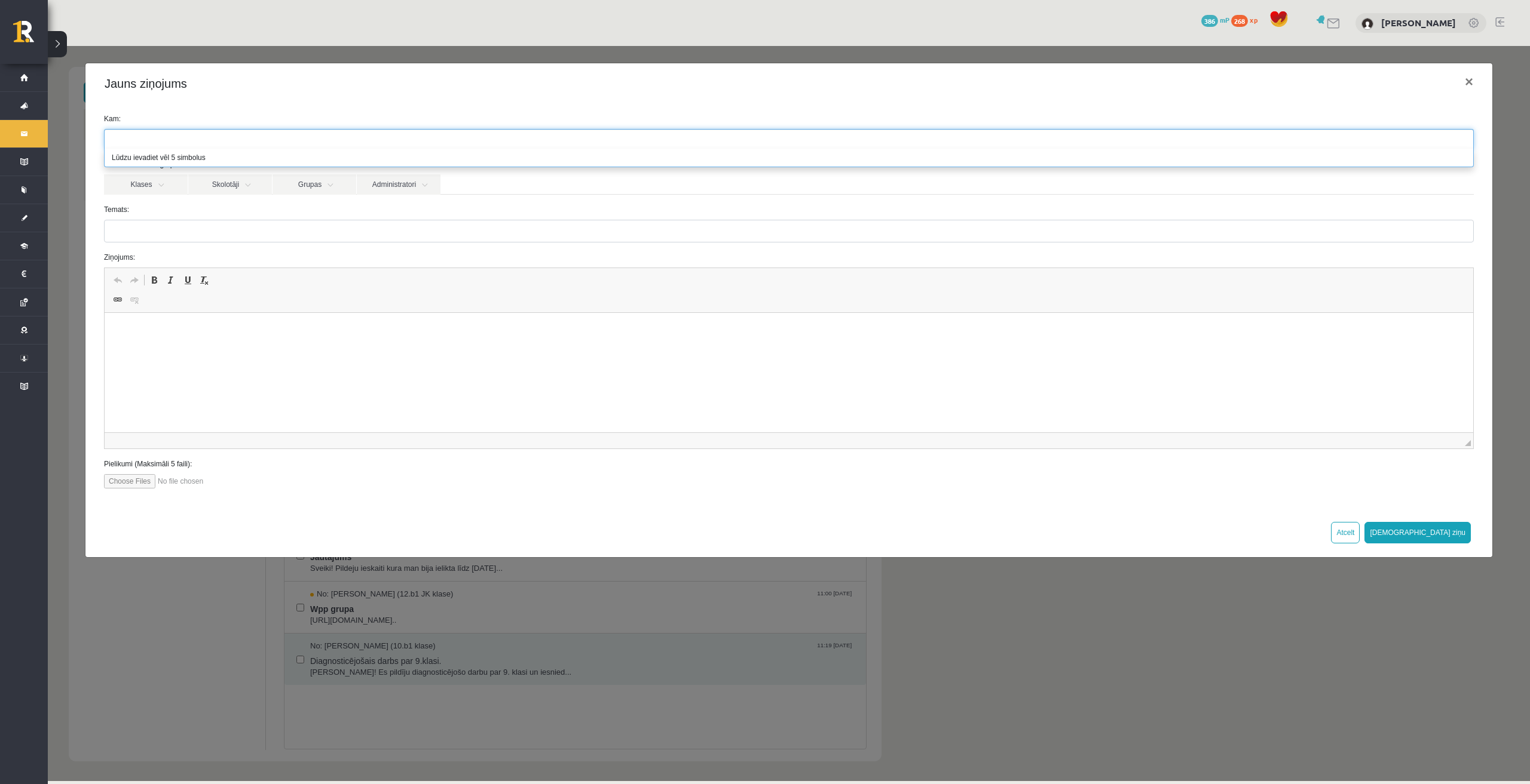
paste input "**********"
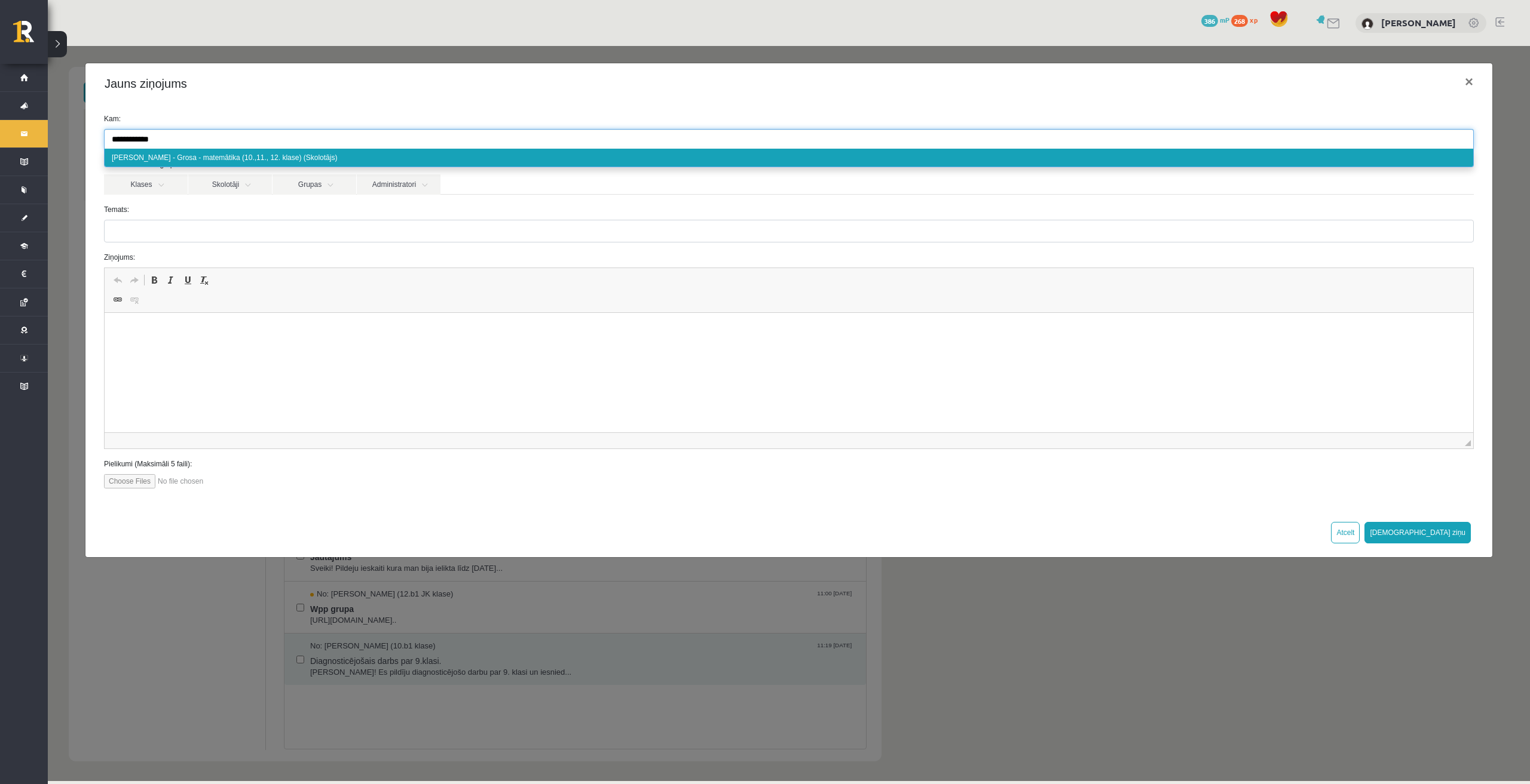
type input "**********"
select select "***"
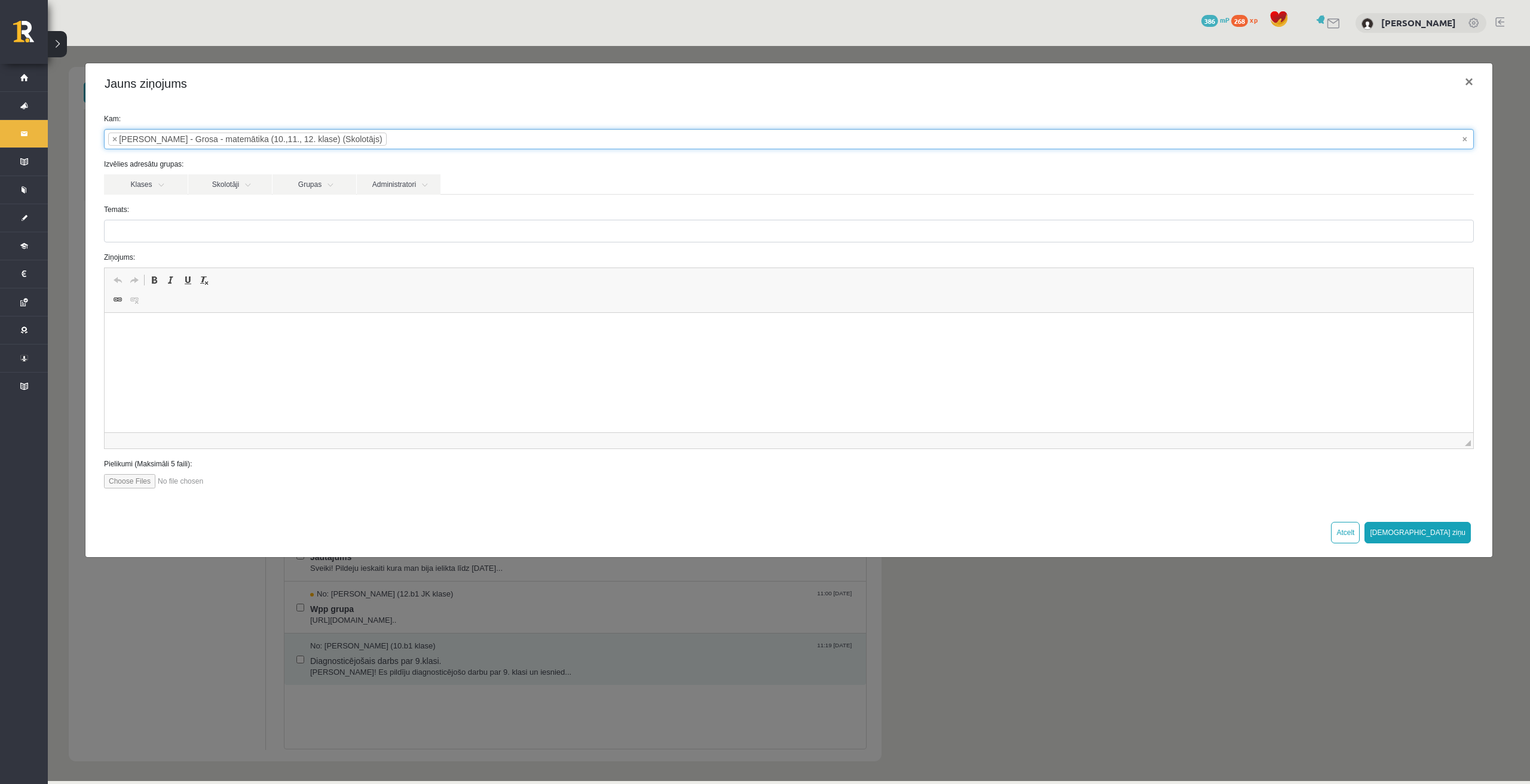
click at [205, 339] on html at bounding box center [789, 331] width 1368 height 37
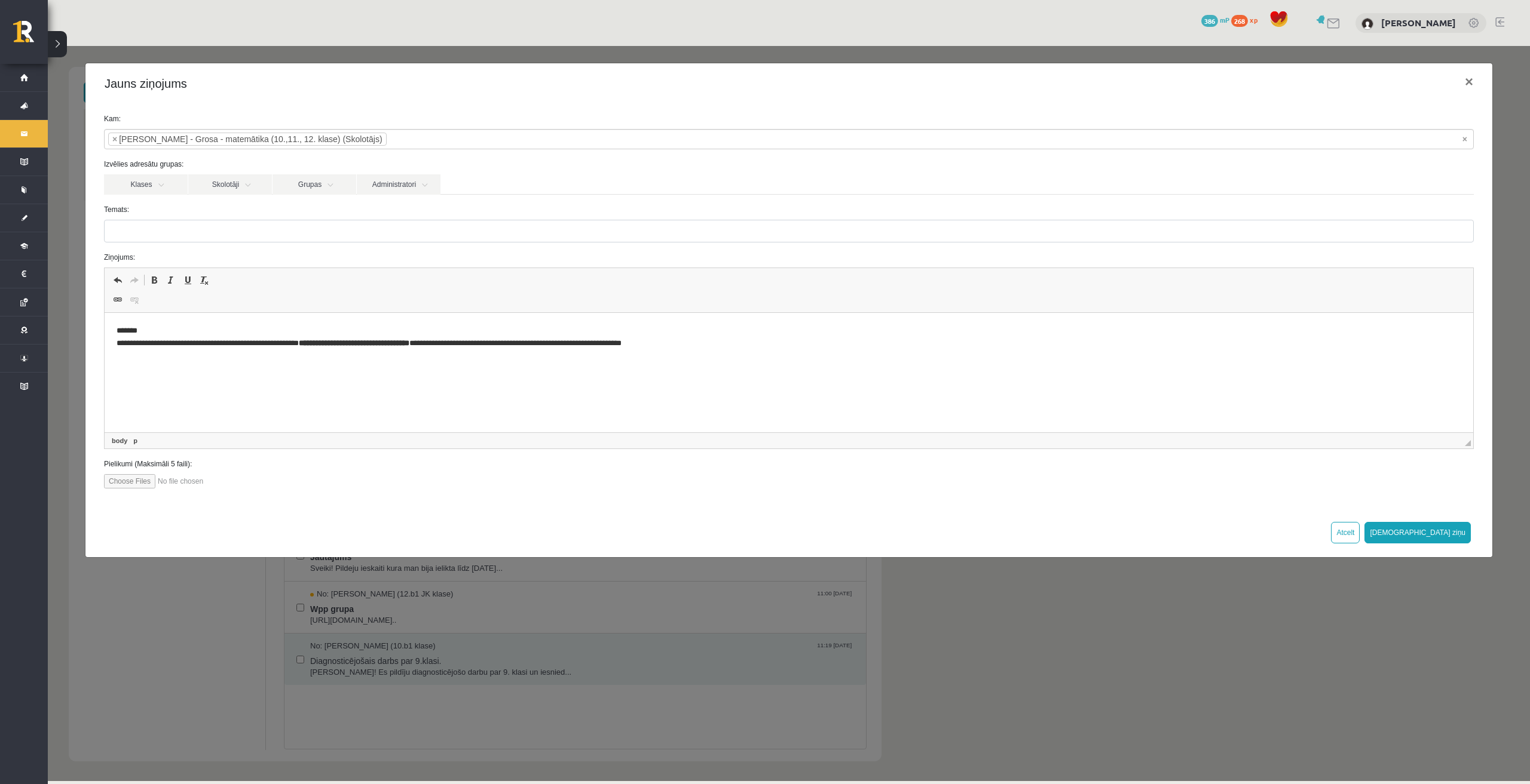
click at [179, 232] on input "Temats:" at bounding box center [789, 232] width 1369 height 23
type input "*"
drag, startPoint x: 356, startPoint y: 344, endPoint x: 316, endPoint y: 347, distance: 40.1
click at [316, 347] on strong "**********" at bounding box center [354, 343] width 110 height 8
copy strong "**********"
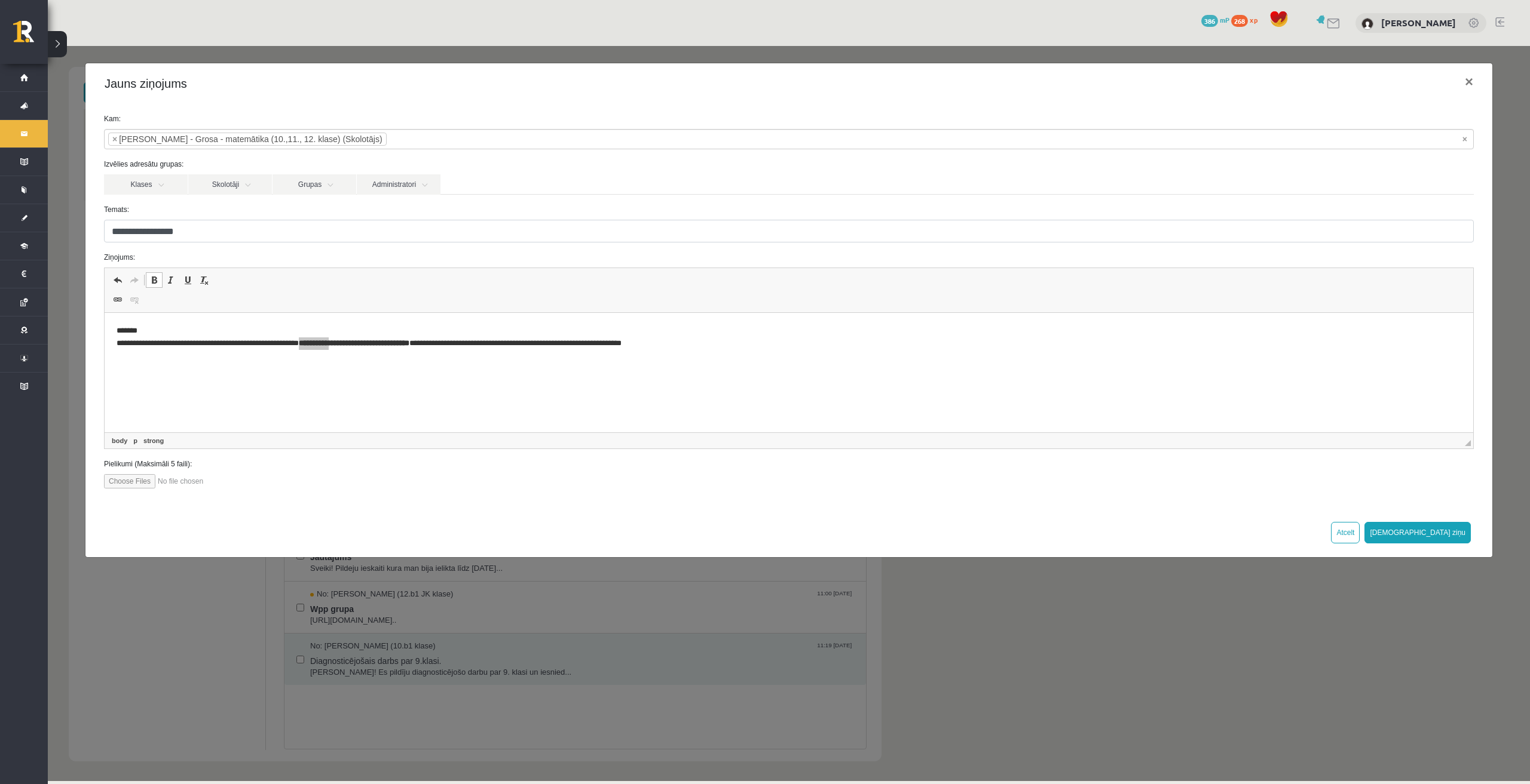
drag, startPoint x: 165, startPoint y: 231, endPoint x: 108, endPoint y: 233, distance: 57.0
click at [108, 233] on input "**********" at bounding box center [789, 232] width 1369 height 23
type input "**********"
click at [1447, 533] on button "Sūtīt ziņu" at bounding box center [1417, 532] width 107 height 22
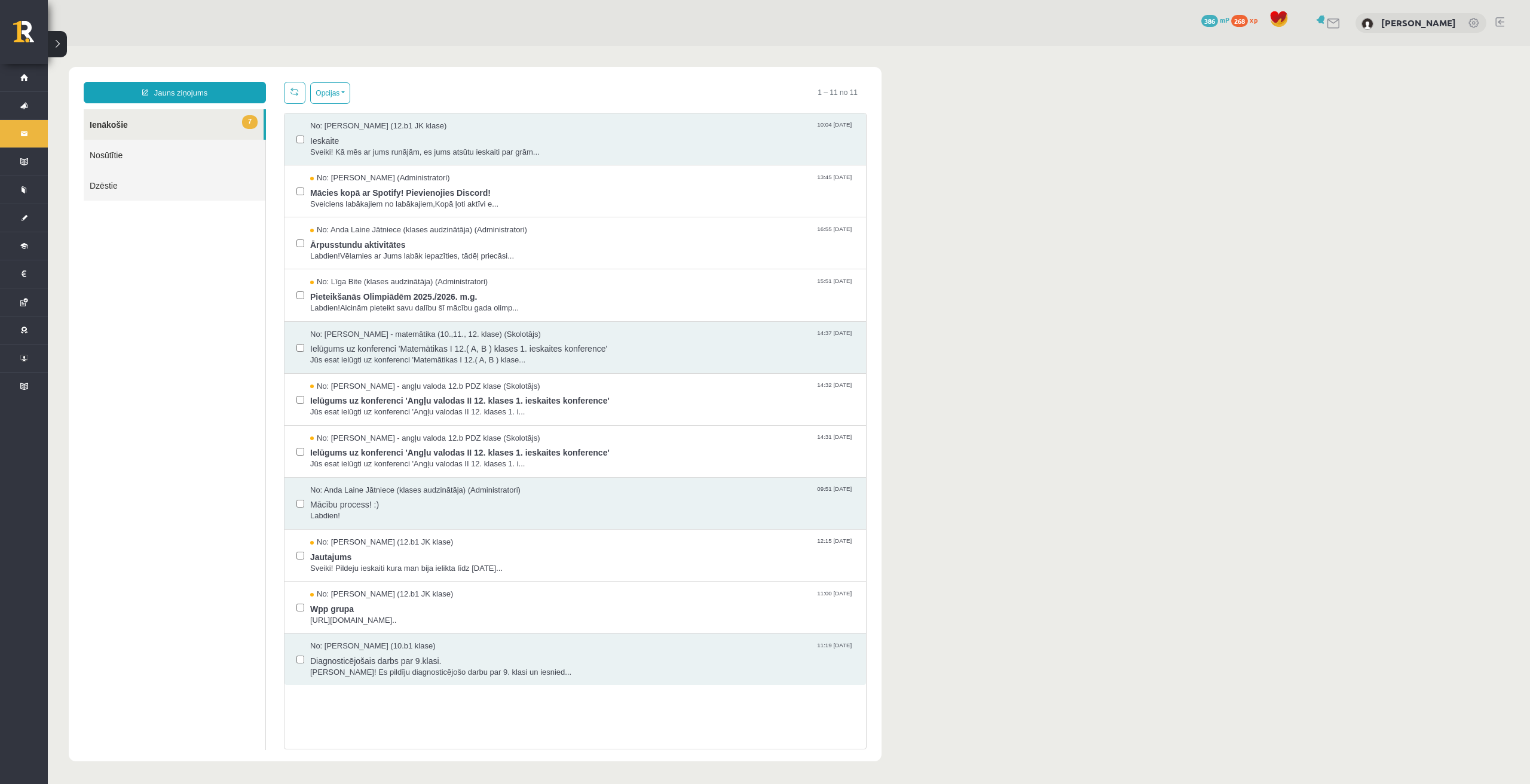
click at [122, 161] on link "Nosūtītie" at bounding box center [175, 155] width 182 height 31
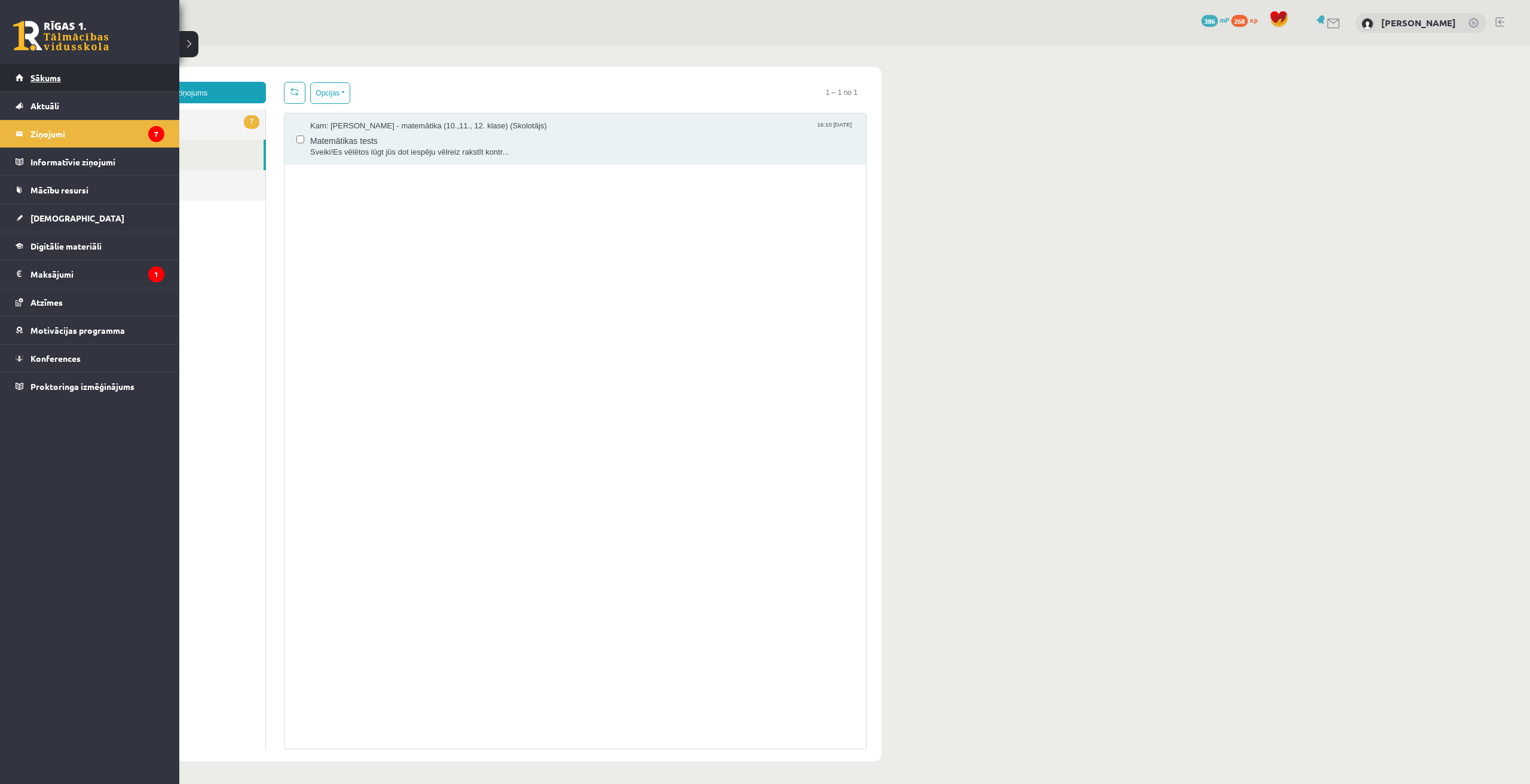
click at [31, 80] on span "Sākums" at bounding box center [45, 78] width 31 height 10
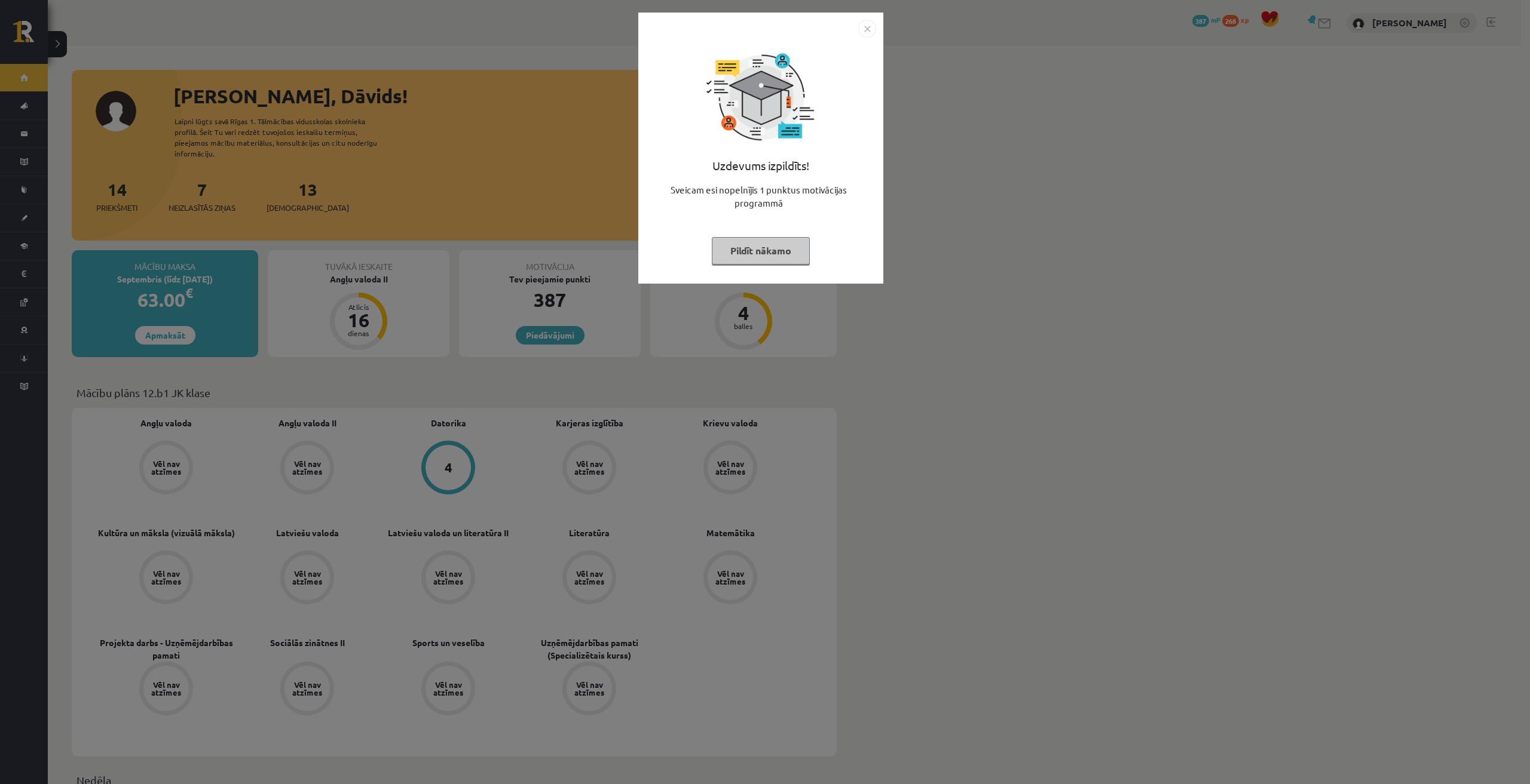
click at [764, 254] on button "Pildīt nākamo" at bounding box center [761, 250] width 98 height 27
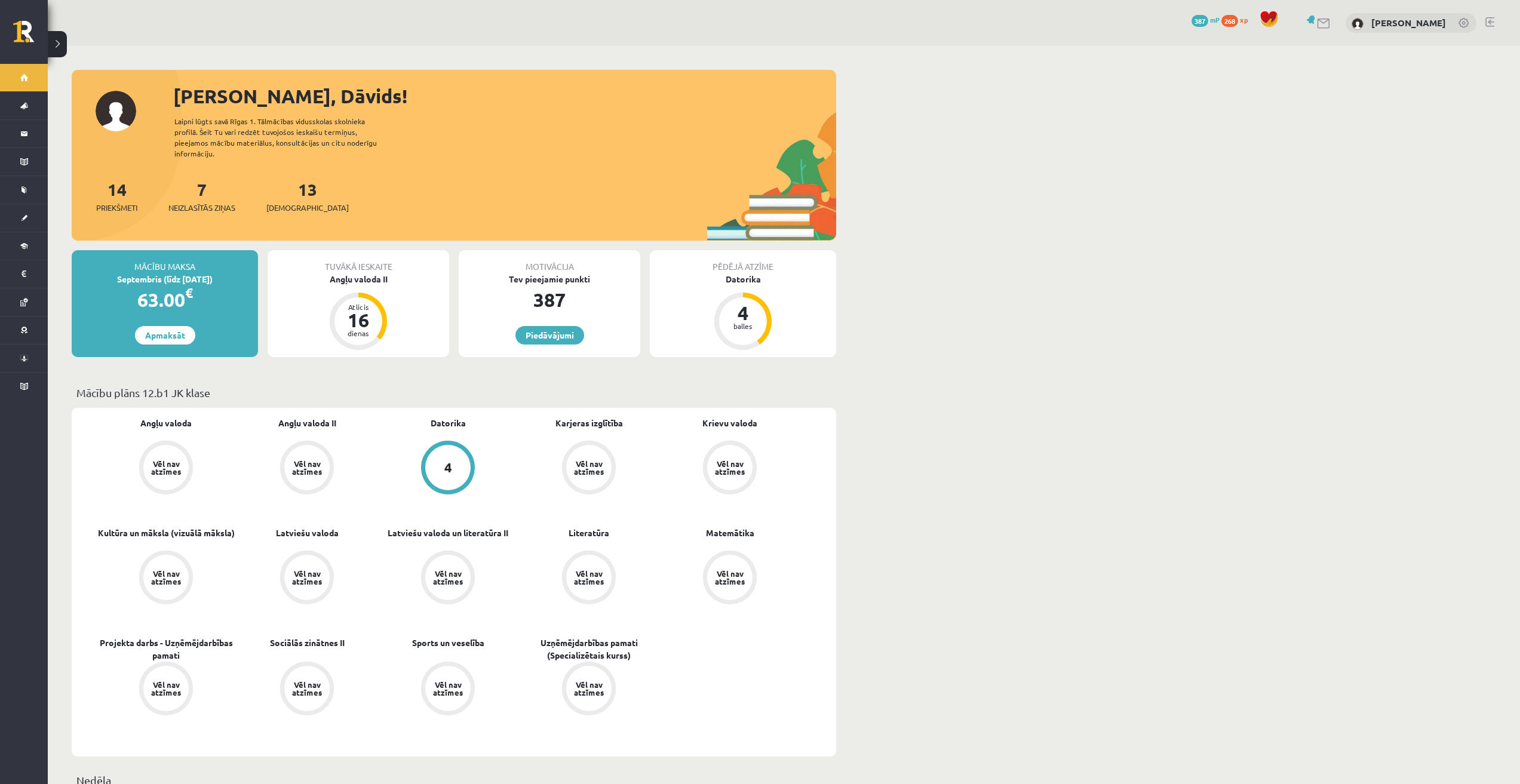
drag, startPoint x: 168, startPoint y: 266, endPoint x: 211, endPoint y: 267, distance: 43.0
click at [211, 273] on div "Septembris (līdz [DATE])" at bounding box center [164, 279] width 186 height 12
click at [218, 301] on div "63.00 €" at bounding box center [164, 300] width 186 height 29
click at [742, 273] on div "Datorika" at bounding box center [743, 279] width 186 height 12
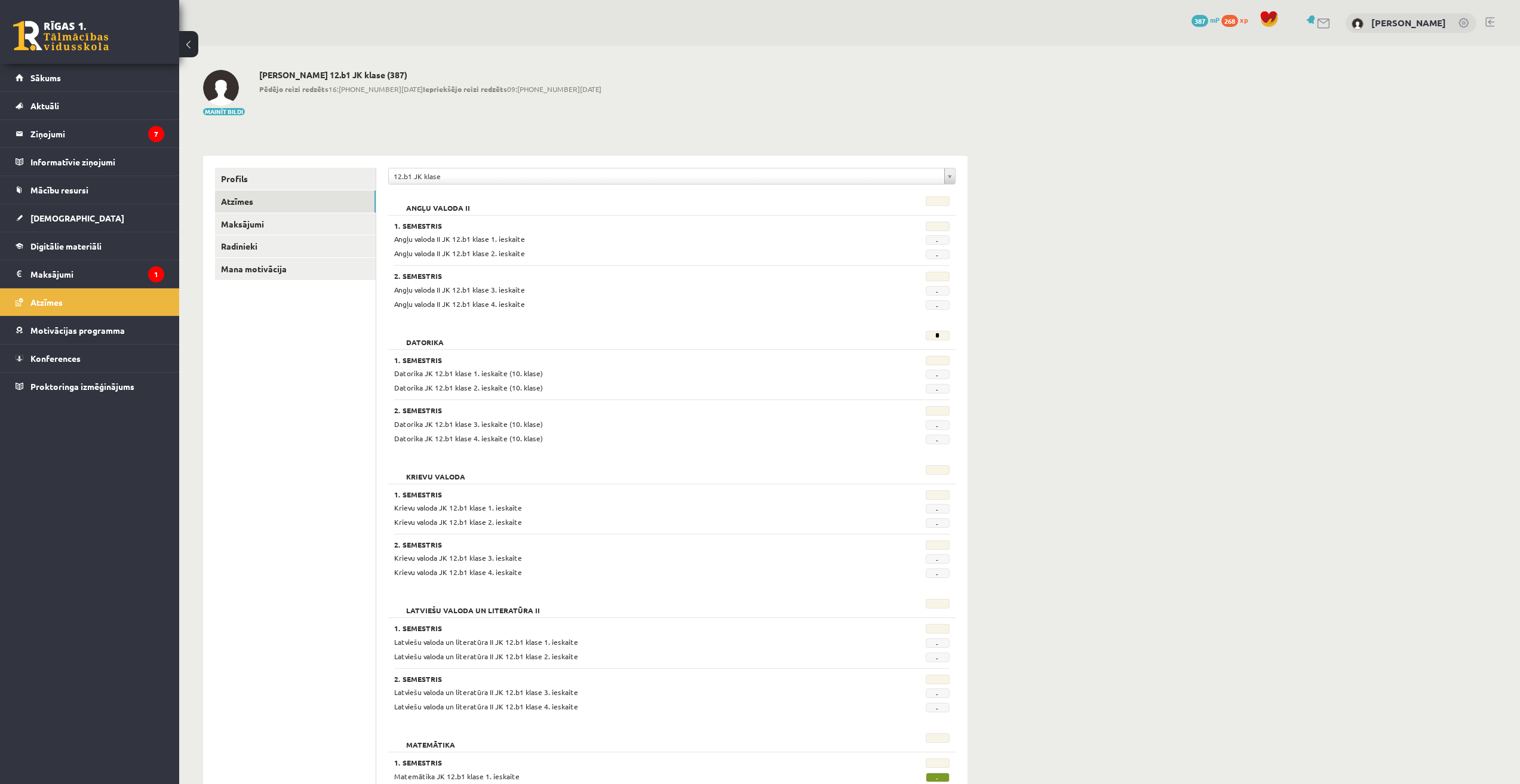
click at [468, 184] on div "**********" at bounding box center [671, 179] width 567 height 23
click at [259, 270] on link "Mana motivācija" at bounding box center [295, 268] width 161 height 22
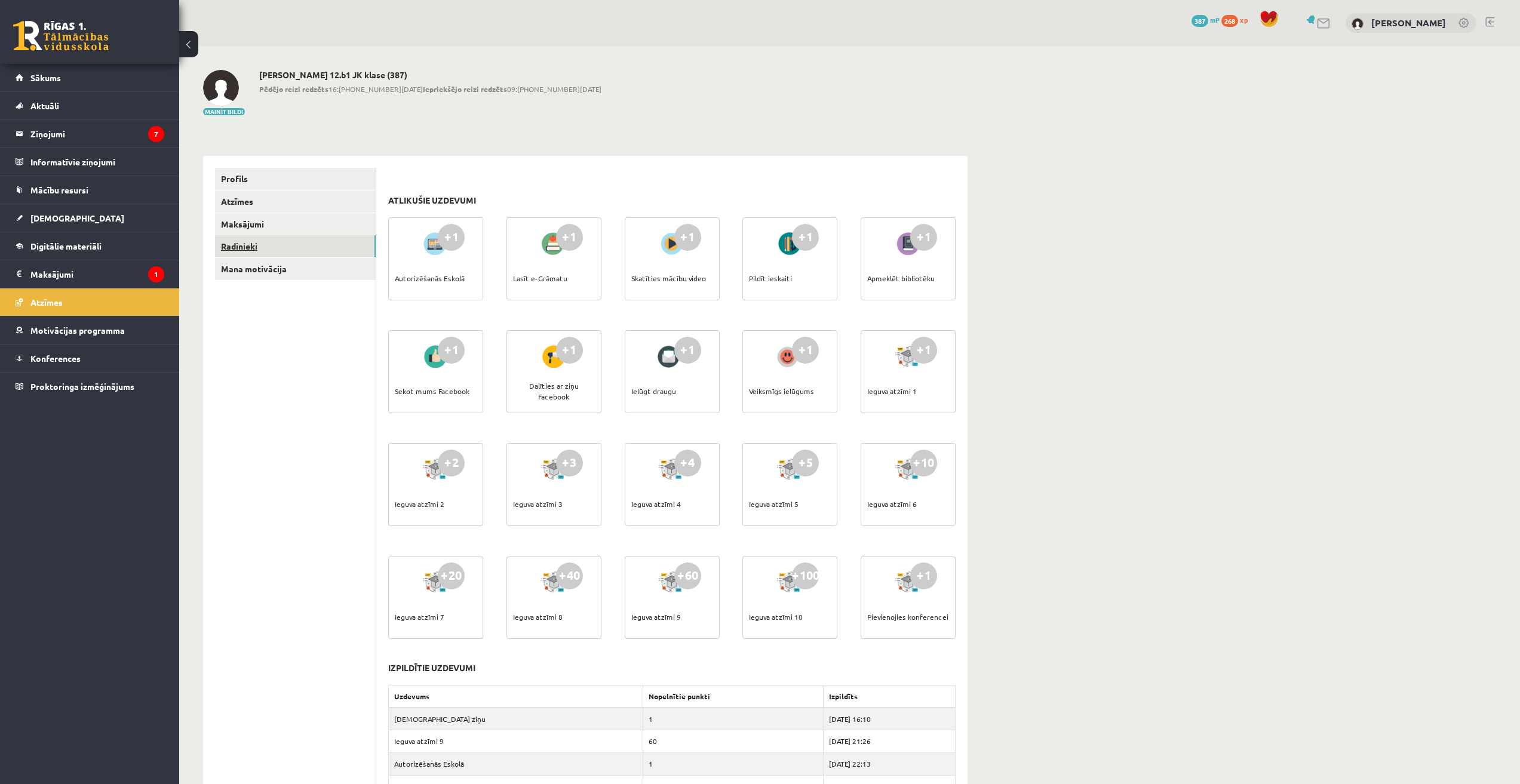
click at [256, 245] on link "Radinieki" at bounding box center [295, 246] width 161 height 22
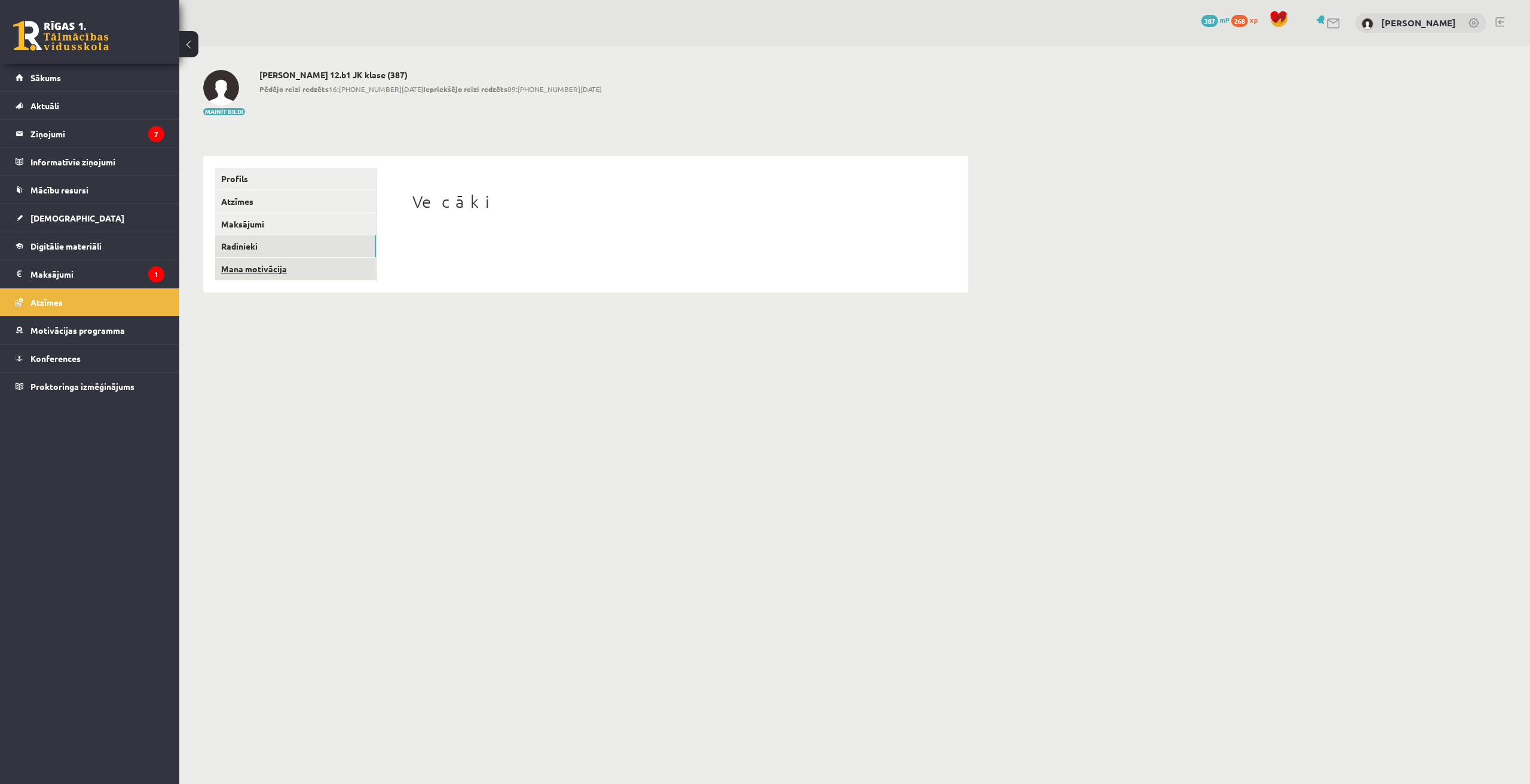
click at [245, 265] on link "Mana motivācija" at bounding box center [296, 268] width 161 height 22
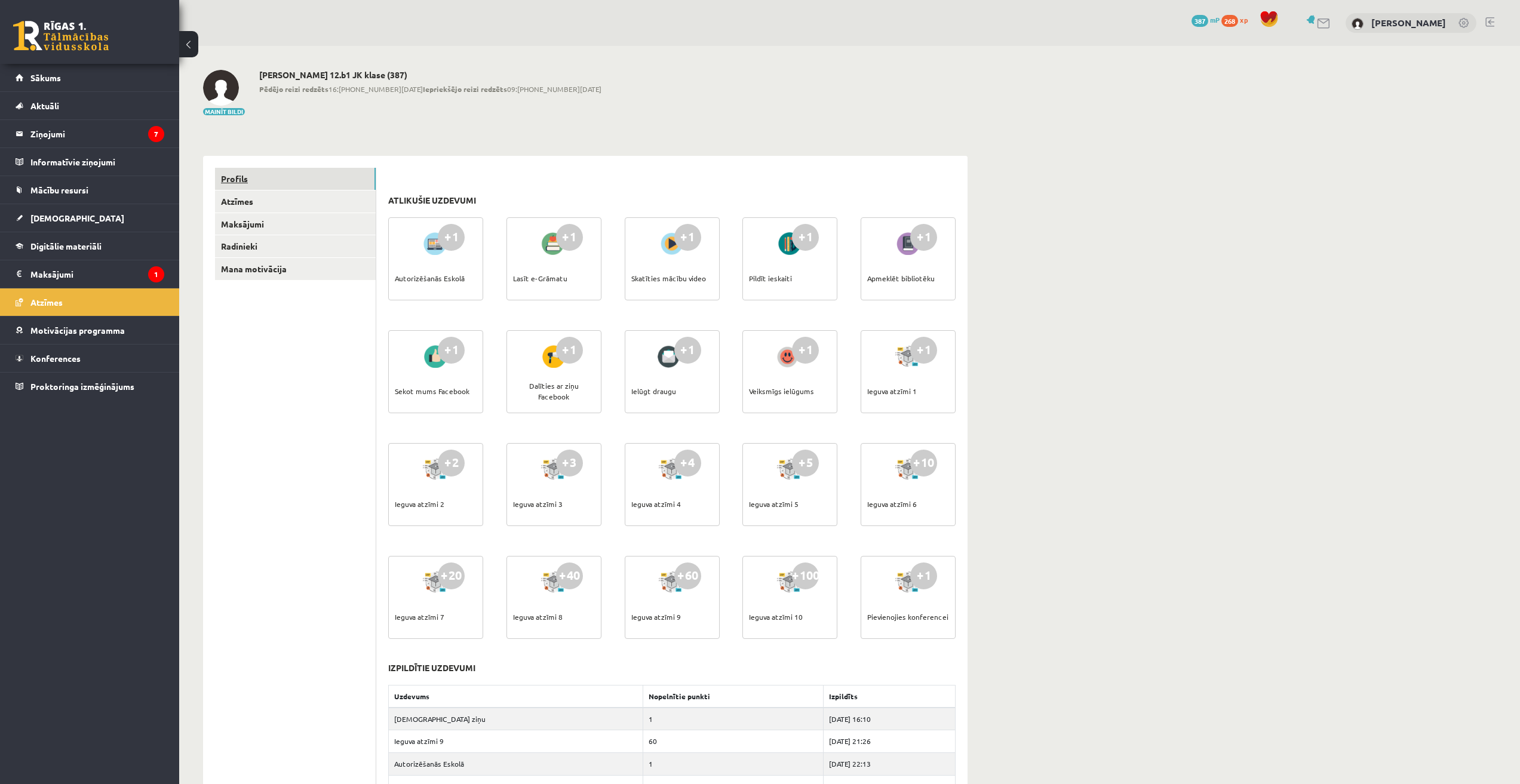
click at [237, 189] on link "Profils" at bounding box center [295, 178] width 161 height 22
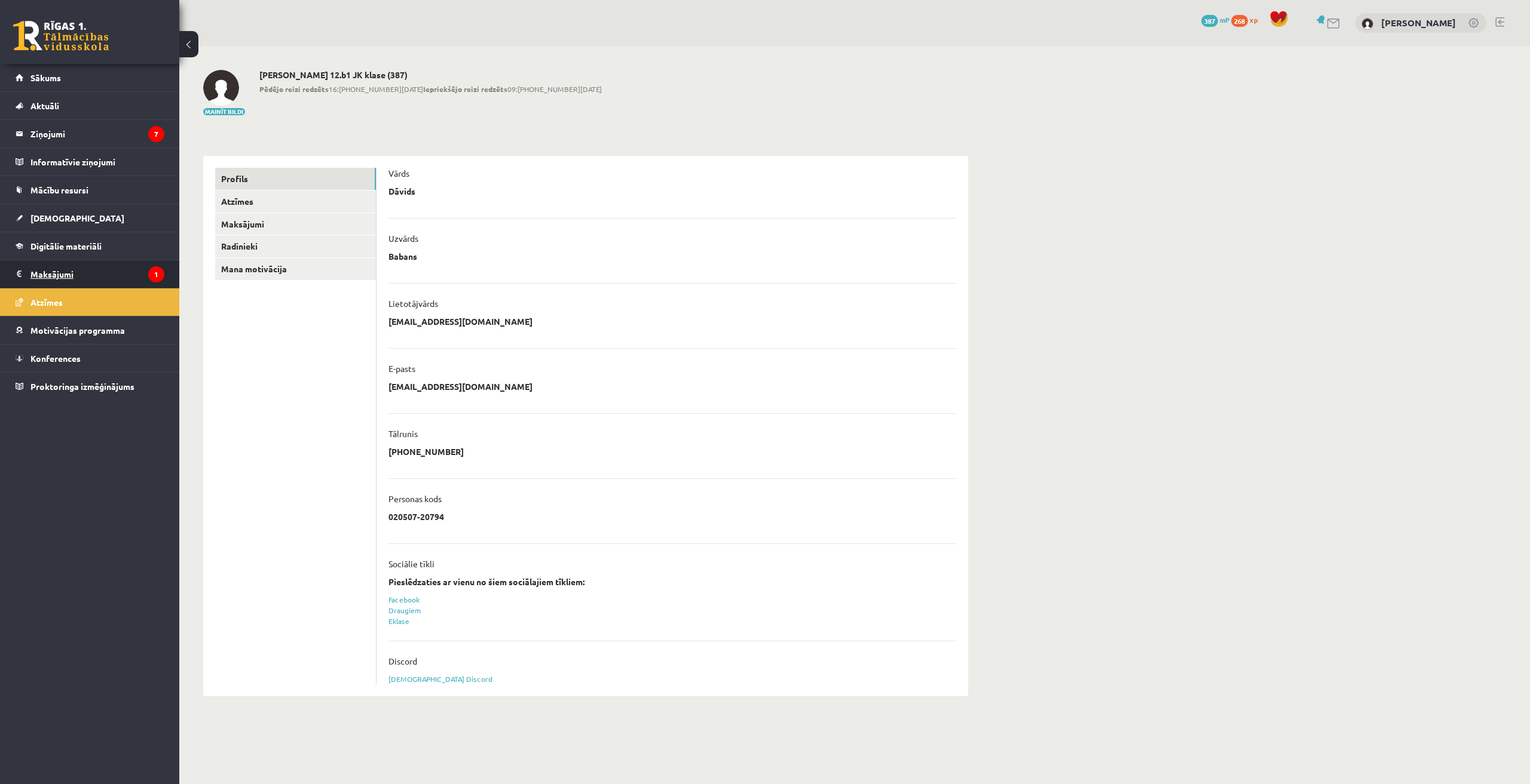
click at [79, 268] on legend "Maksājumi 1" at bounding box center [97, 274] width 134 height 27
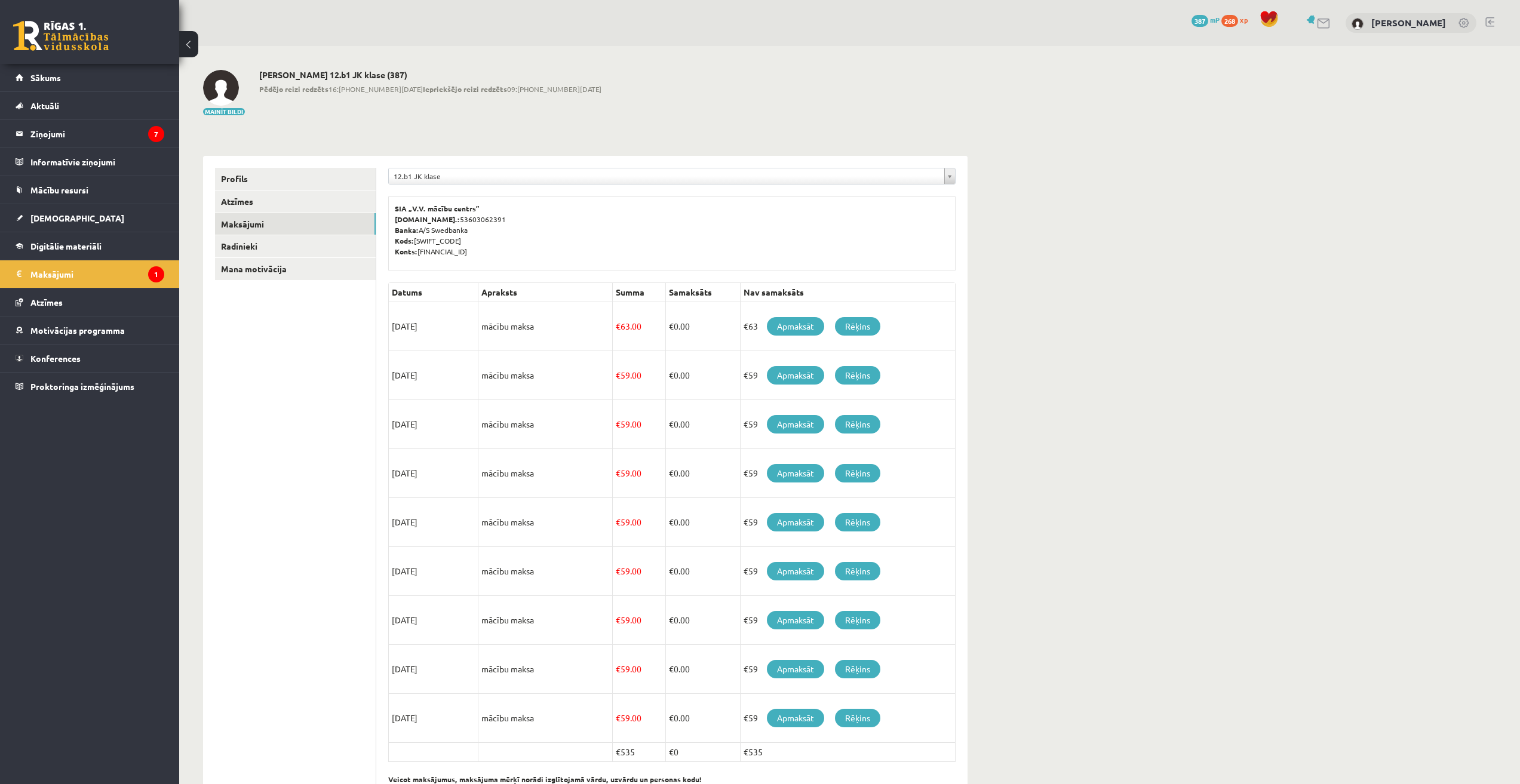
drag, startPoint x: 434, startPoint y: 330, endPoint x: 364, endPoint y: 331, distance: 70.0
click at [364, 331] on div "**********" at bounding box center [585, 480] width 765 height 649
click at [442, 339] on td "15/09/2025" at bounding box center [434, 327] width 90 height 49
click at [52, 74] on span "Sākums" at bounding box center [45, 78] width 31 height 10
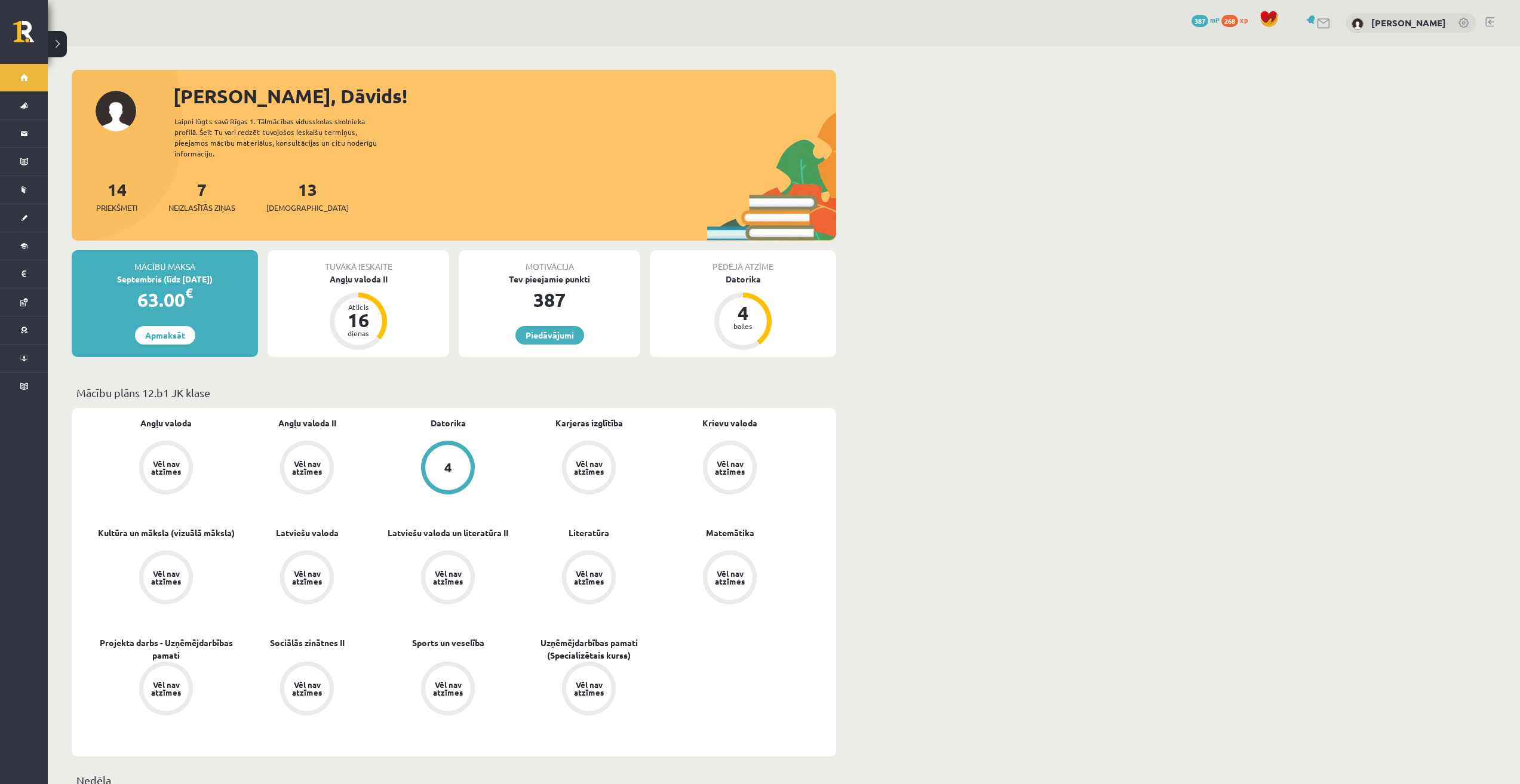
click at [1331, 24] on link at bounding box center [1324, 24] width 14 height 10
